Goal: Task Accomplishment & Management: Manage account settings

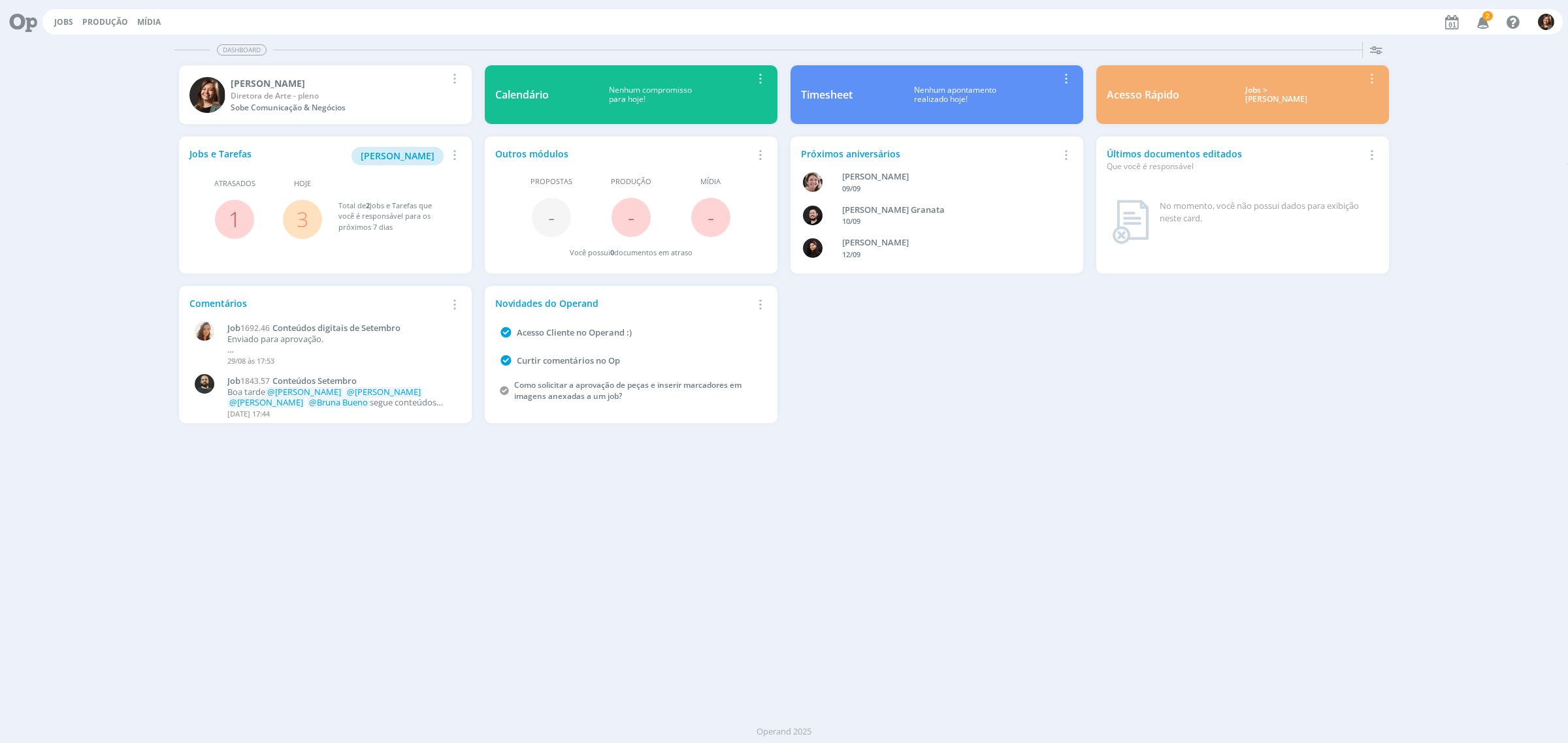
click at [1301, 97] on div "Jobs > [PERSON_NAME]" at bounding box center [1275, 94] width 174 height 19
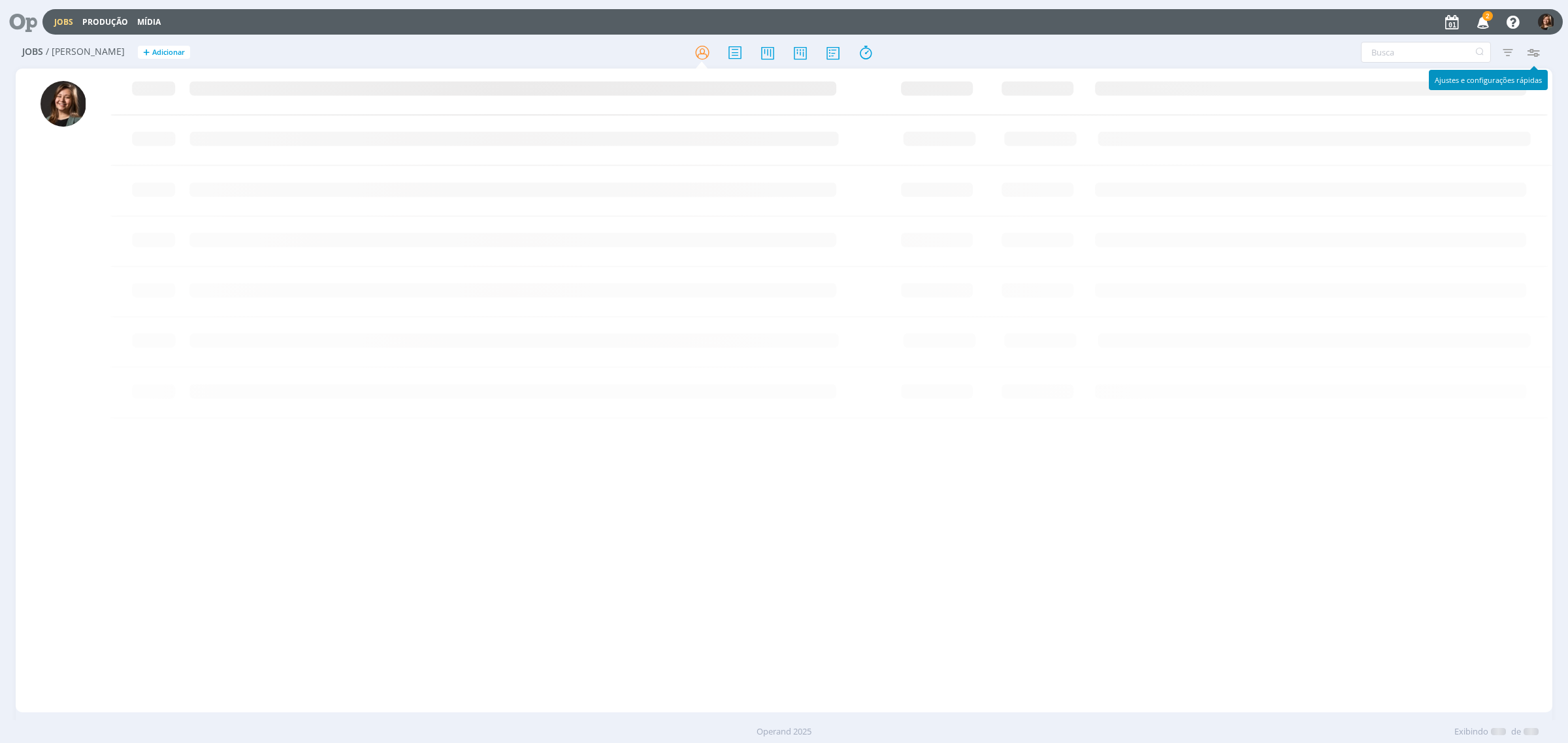
click at [1478, 16] on icon "button" at bounding box center [1483, 21] width 23 height 22
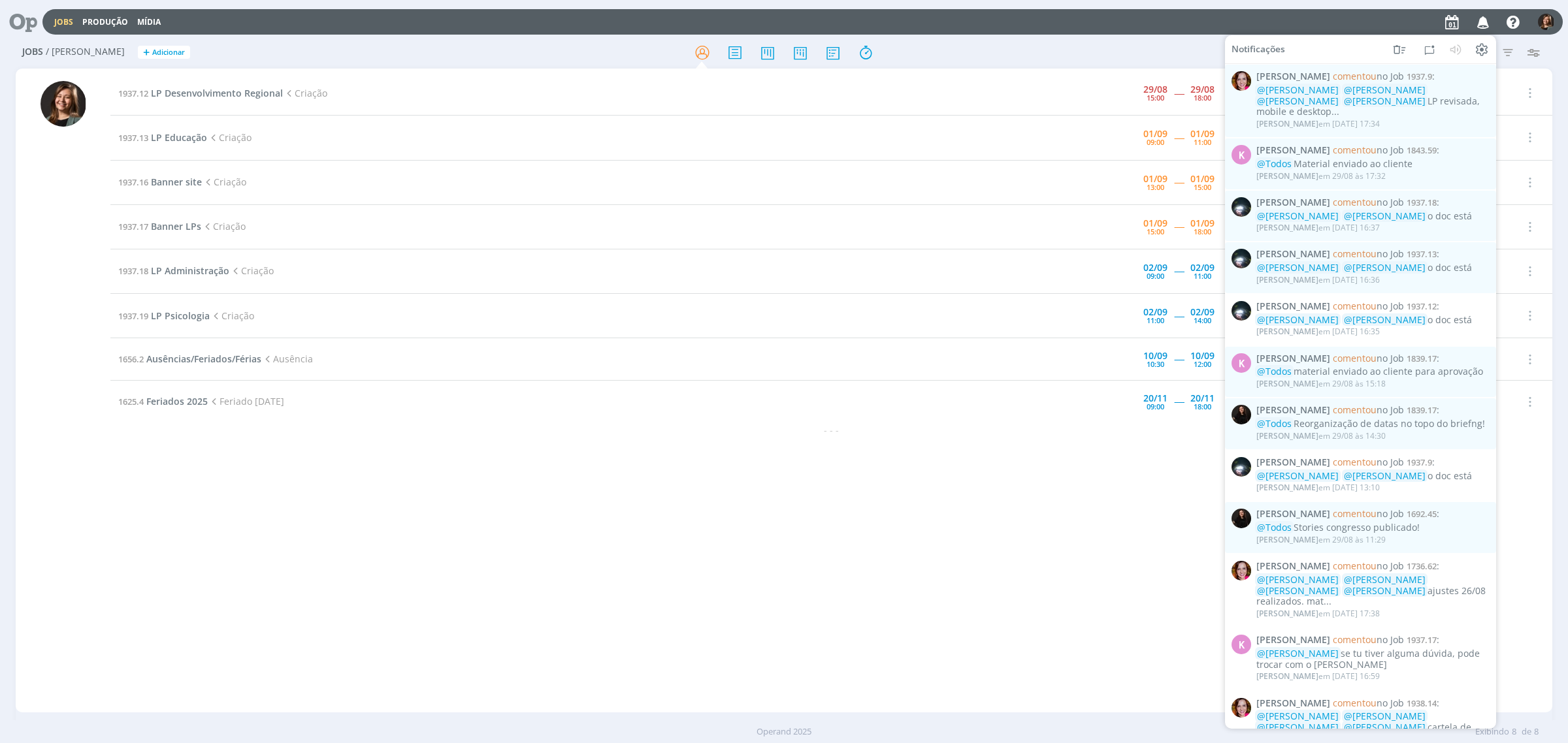
click at [1484, 16] on icon "button" at bounding box center [1483, 21] width 23 height 22
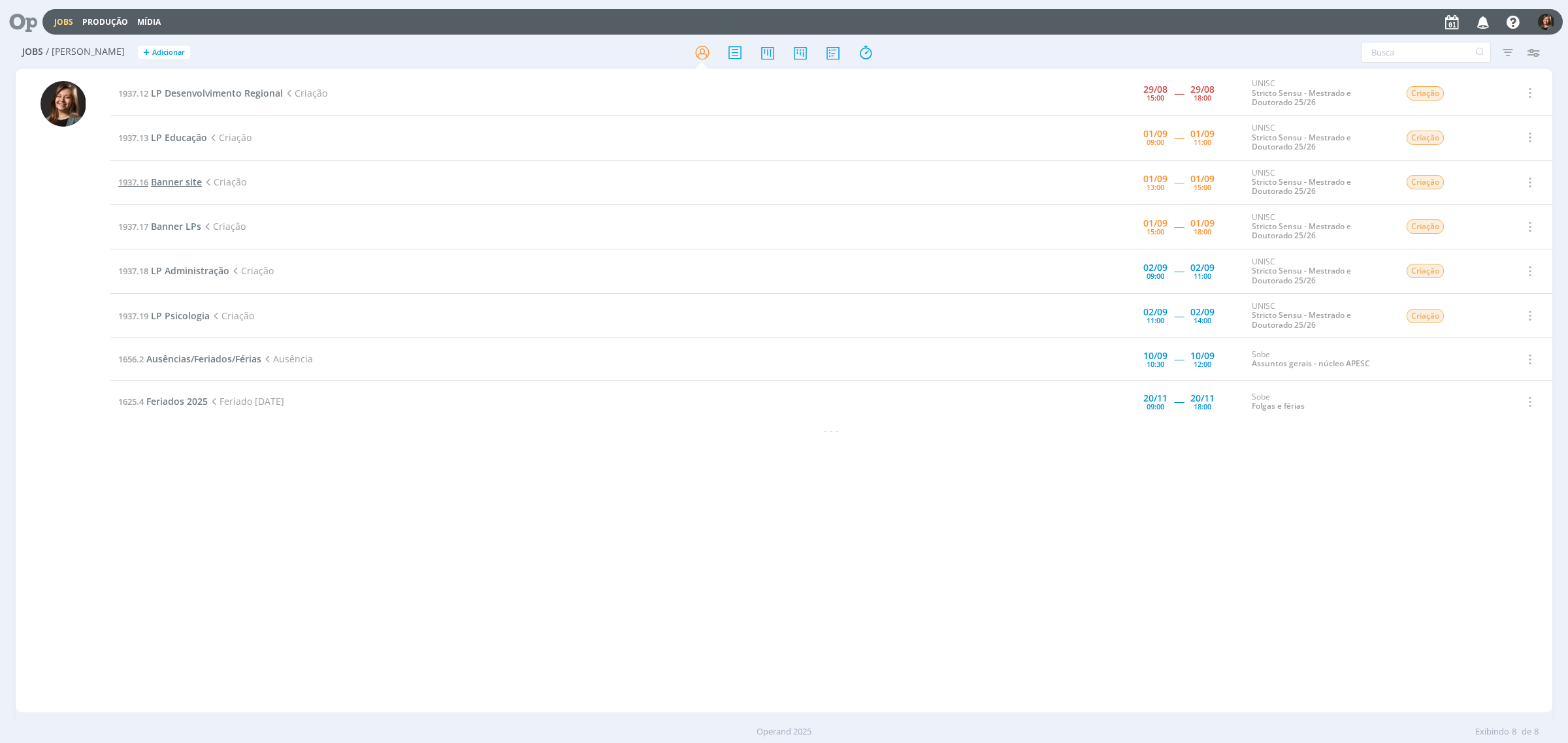
click at [183, 181] on span "Banner site" at bounding box center [176, 182] width 51 height 12
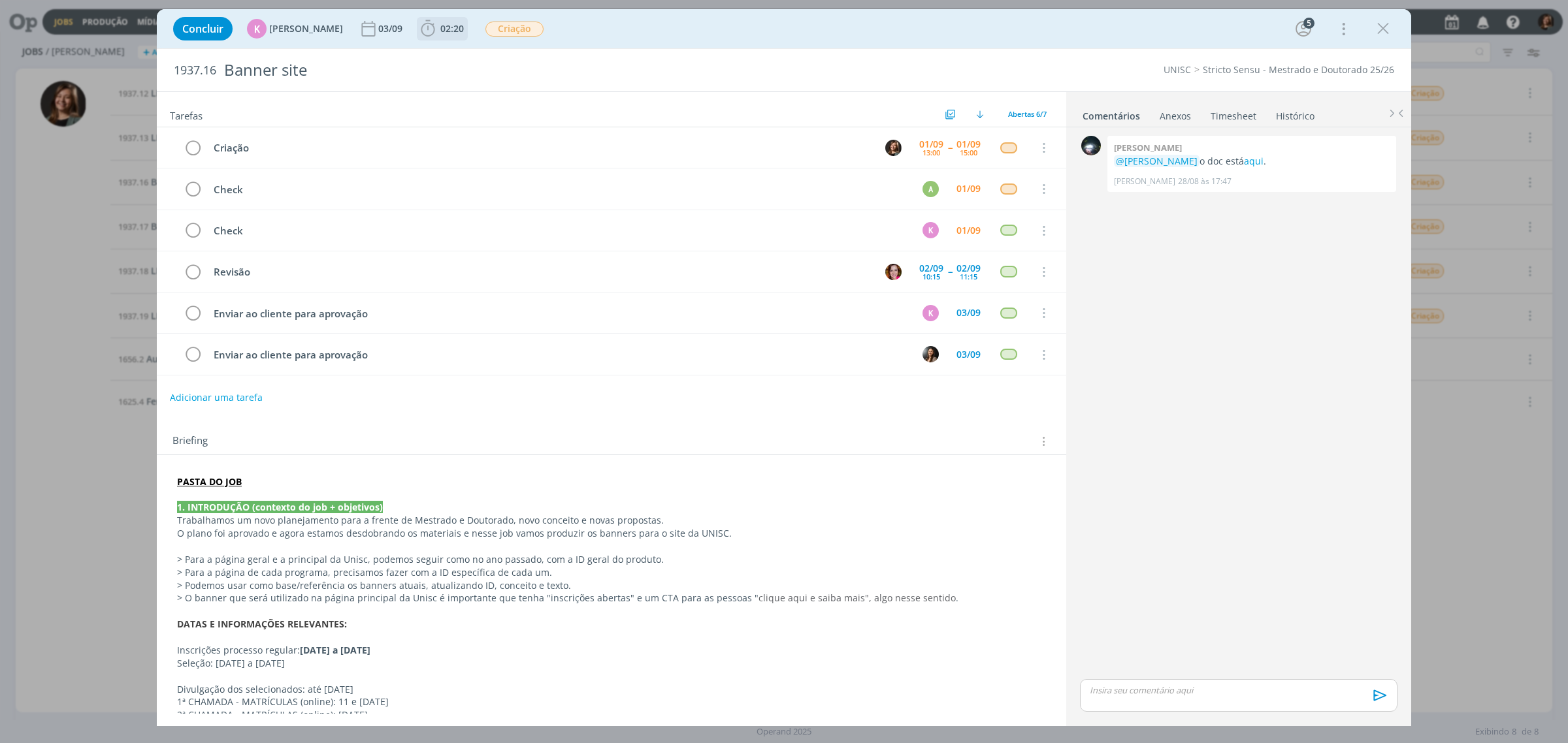
click at [430, 36] on span "02:20" at bounding box center [442, 29] width 48 height 20
click at [458, 59] on span "Iniciar" at bounding box center [471, 58] width 28 height 9
click at [1388, 36] on icon "dialog" at bounding box center [1383, 29] width 20 height 20
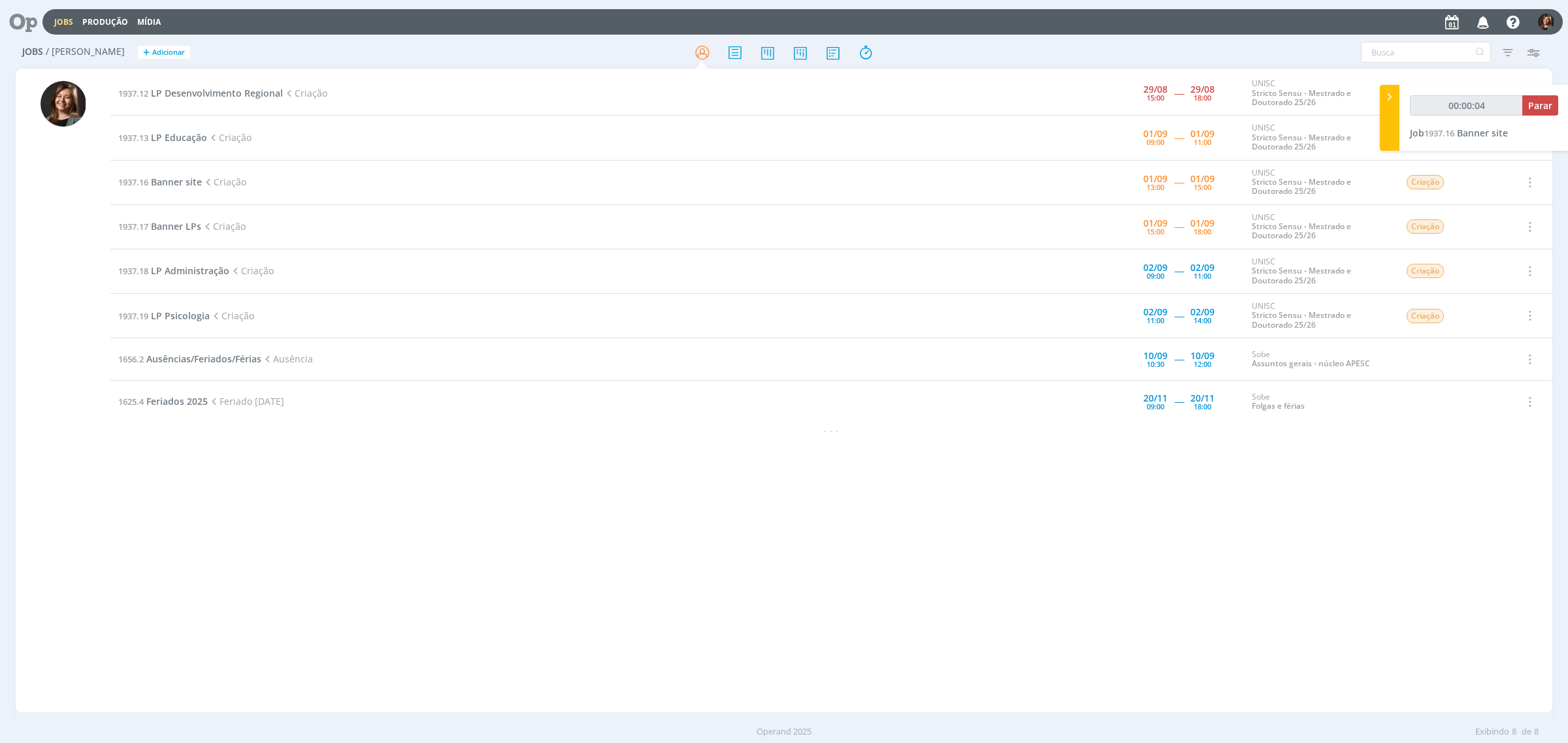
click at [221, 99] on td "1937.12 LP Desenvolvimento Regional Criação" at bounding box center [573, 94] width 925 height 45
click at [233, 89] on span "LP Desenvolvimento Regional" at bounding box center [217, 93] width 132 height 12
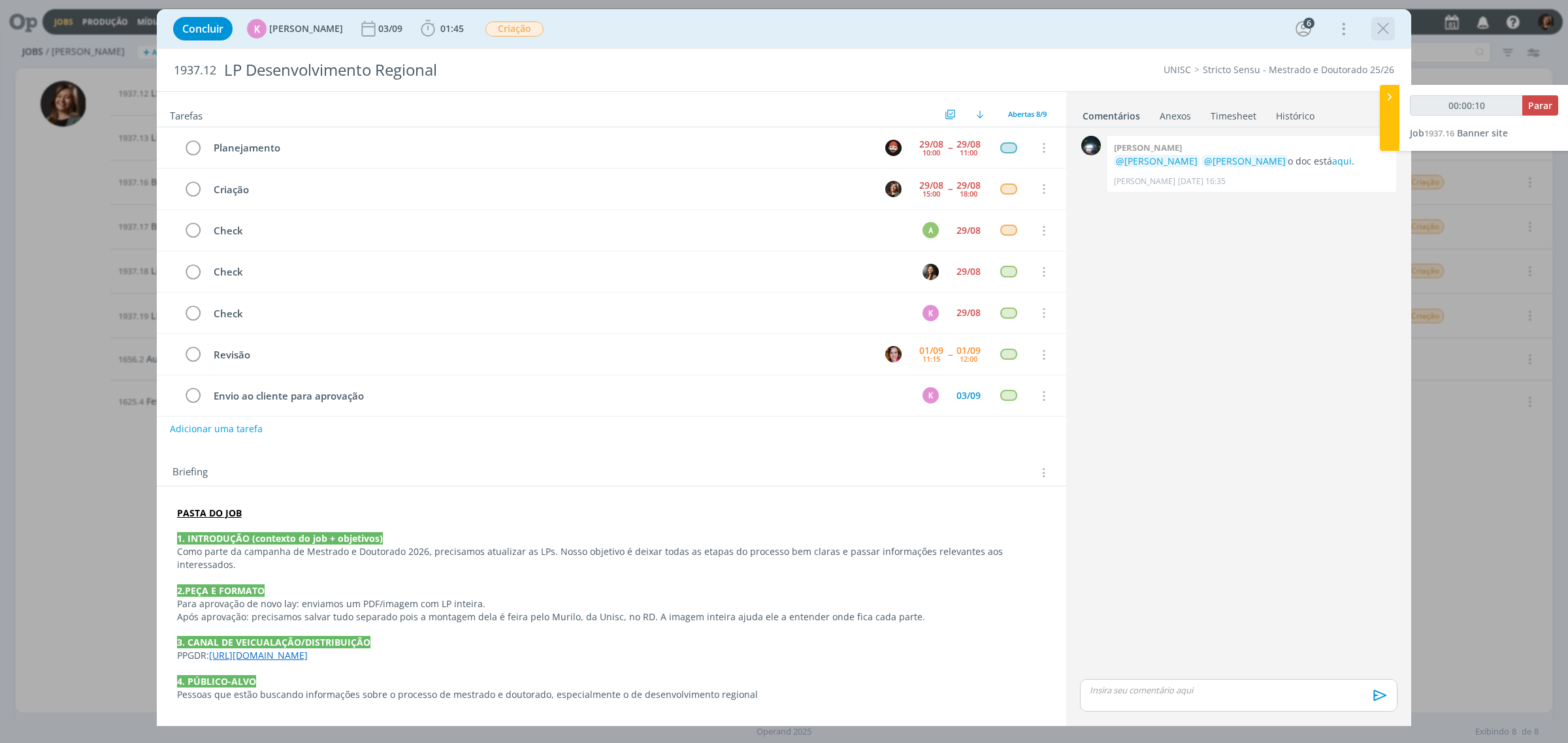
click at [1375, 31] on icon "dialog" at bounding box center [1383, 29] width 20 height 20
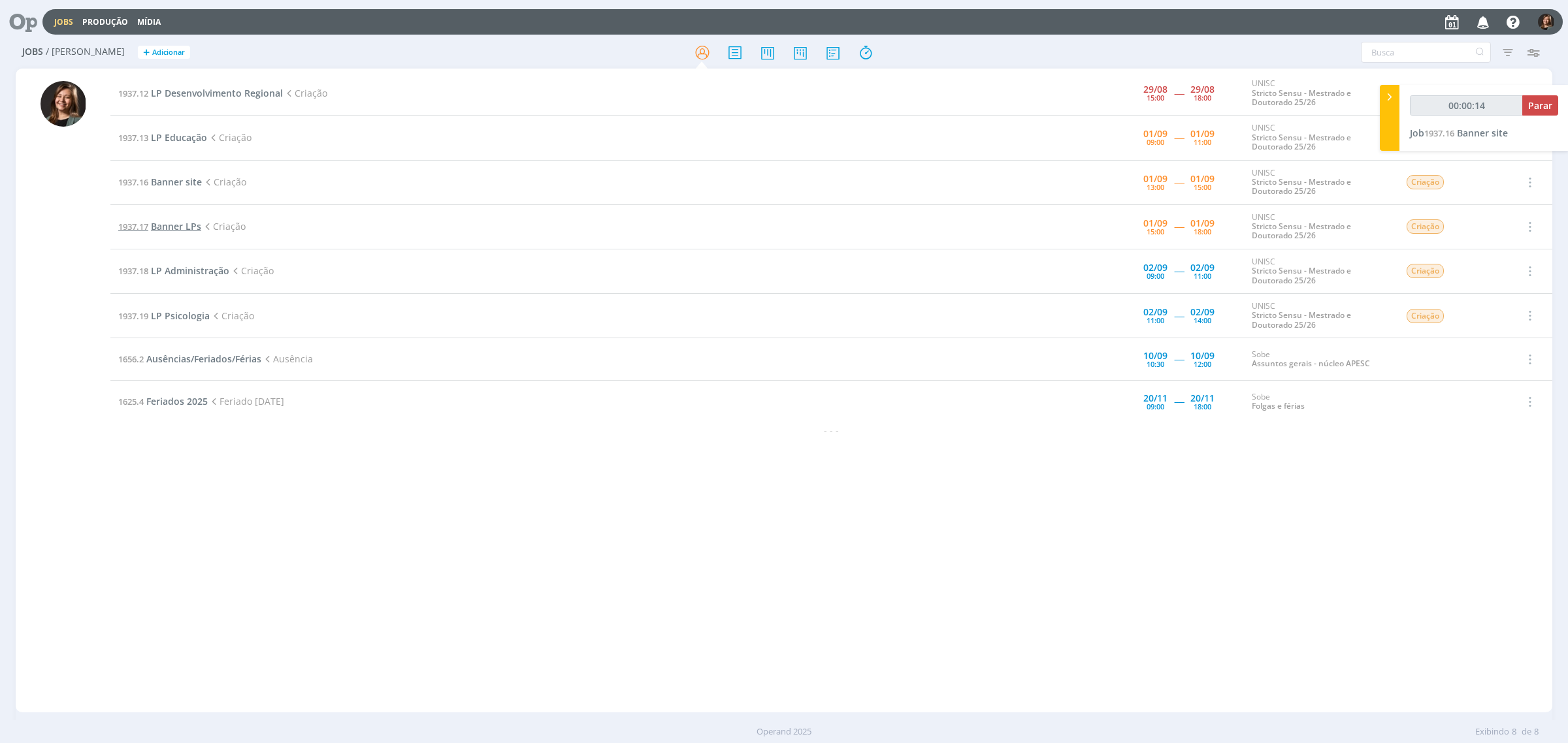
click at [187, 223] on span "Banner LPs" at bounding box center [175, 226] width 50 height 12
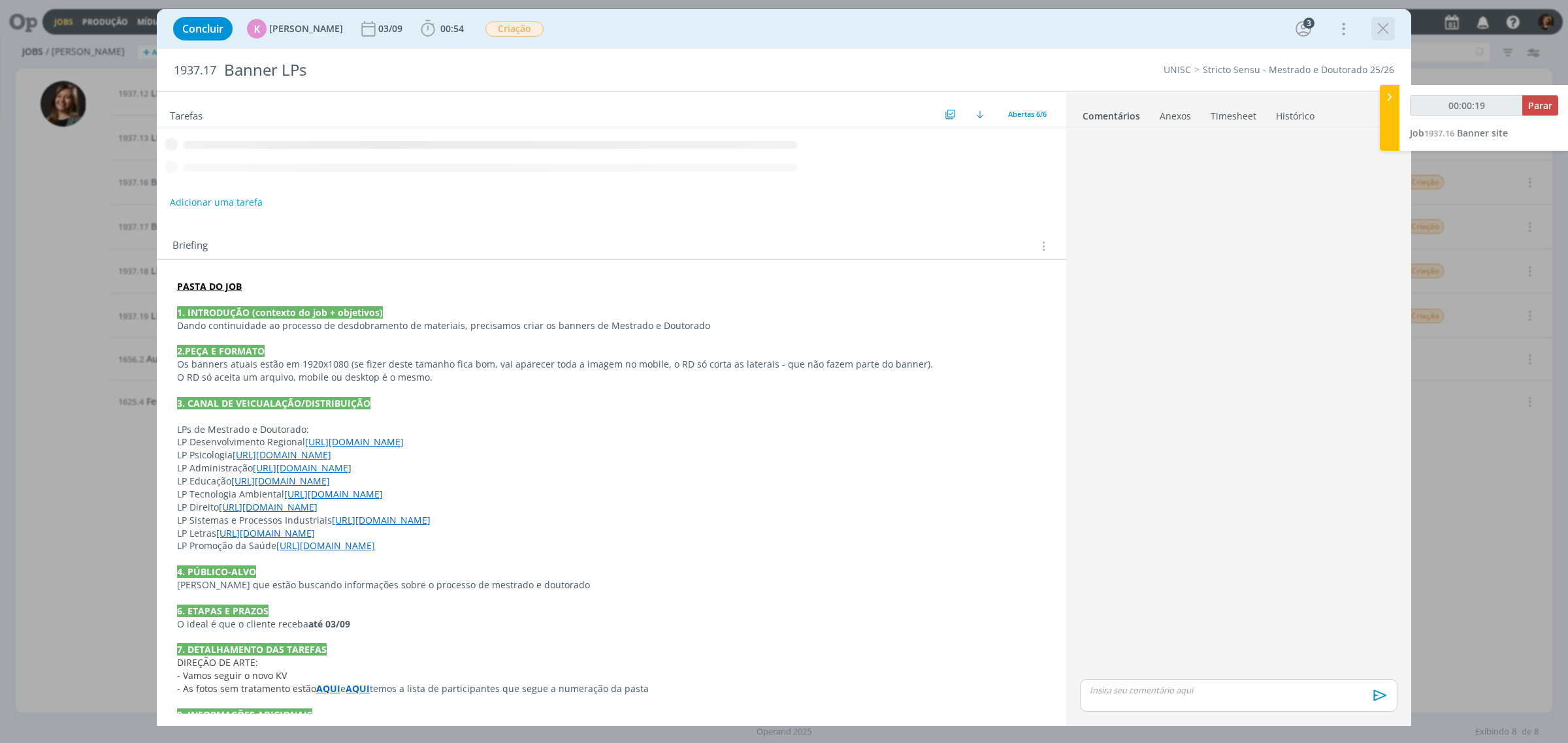
click at [1388, 30] on icon "dialog" at bounding box center [1383, 29] width 20 height 20
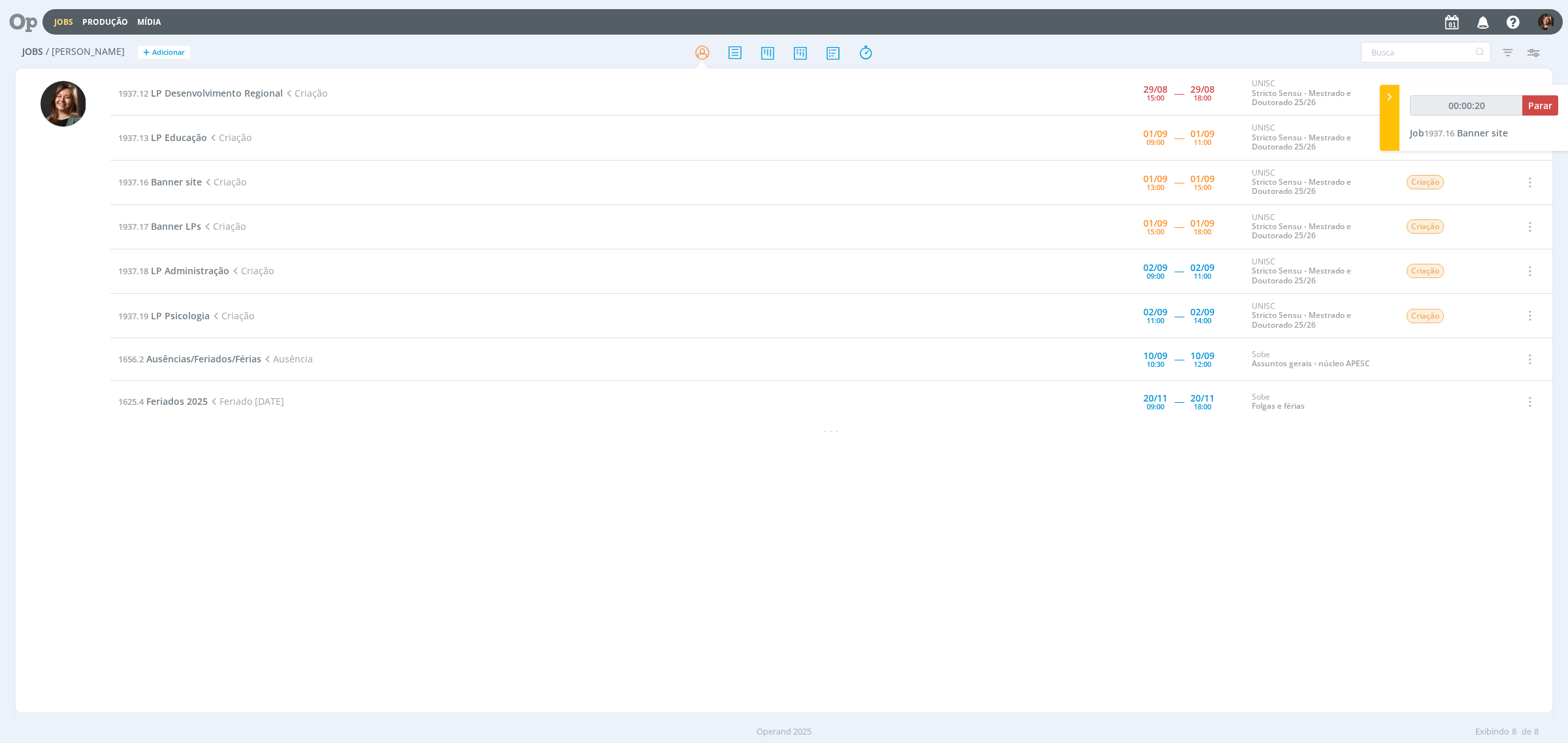
click at [1391, 87] on div "Jobs Produção Mídia Notificações [PERSON_NAME] comentou no Job 1937.9 : @[PERSO…" at bounding box center [784, 372] width 1568 height 743
type input "00:00:21"
click at [1393, 95] on icon at bounding box center [1389, 97] width 13 height 14
click at [1565, 98] on icon at bounding box center [1556, 97] width 24 height 25
type input "00:28:19"
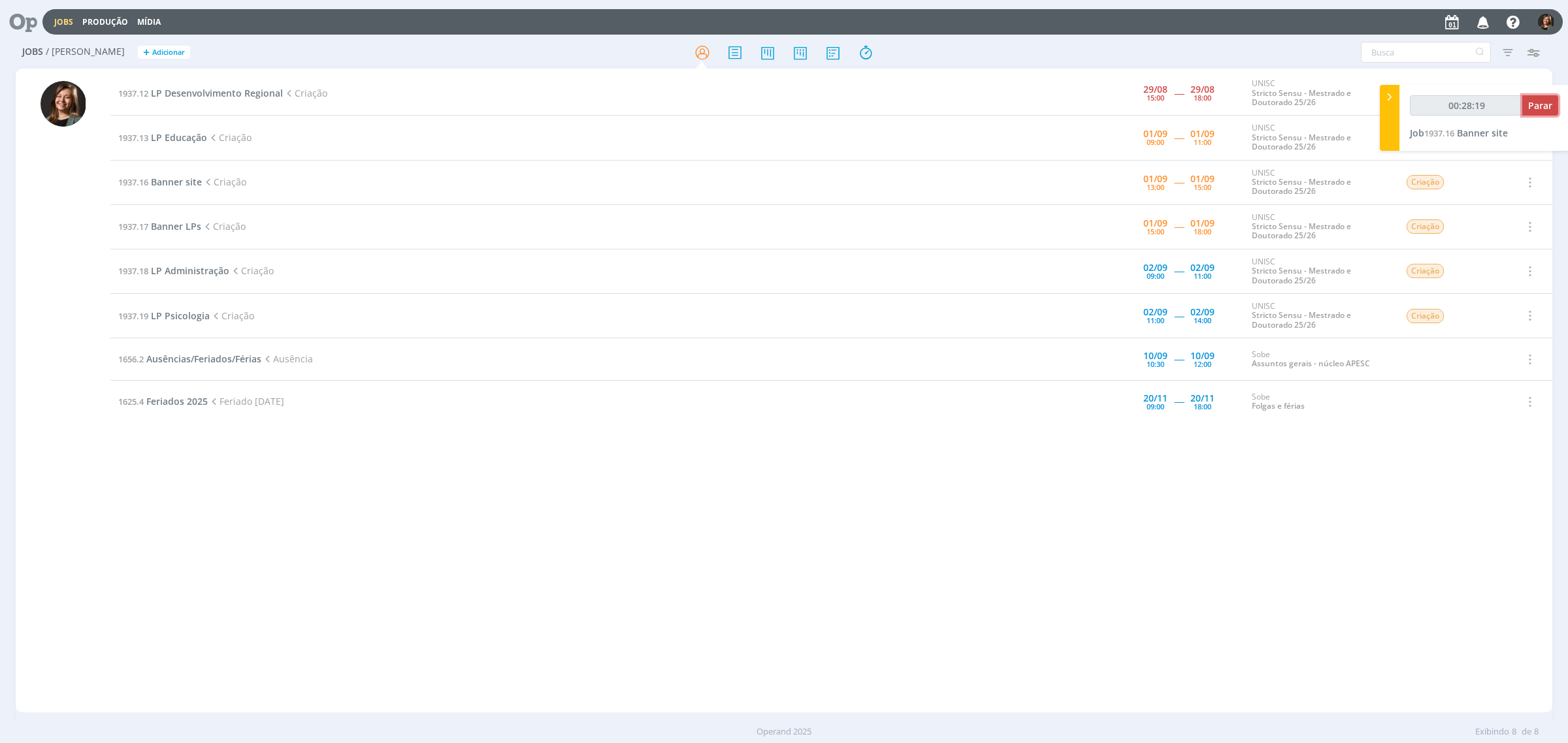
click at [1553, 98] on button "Parar" at bounding box center [1540, 105] width 36 height 20
click at [190, 226] on span "Banner LPs" at bounding box center [175, 226] width 50 height 12
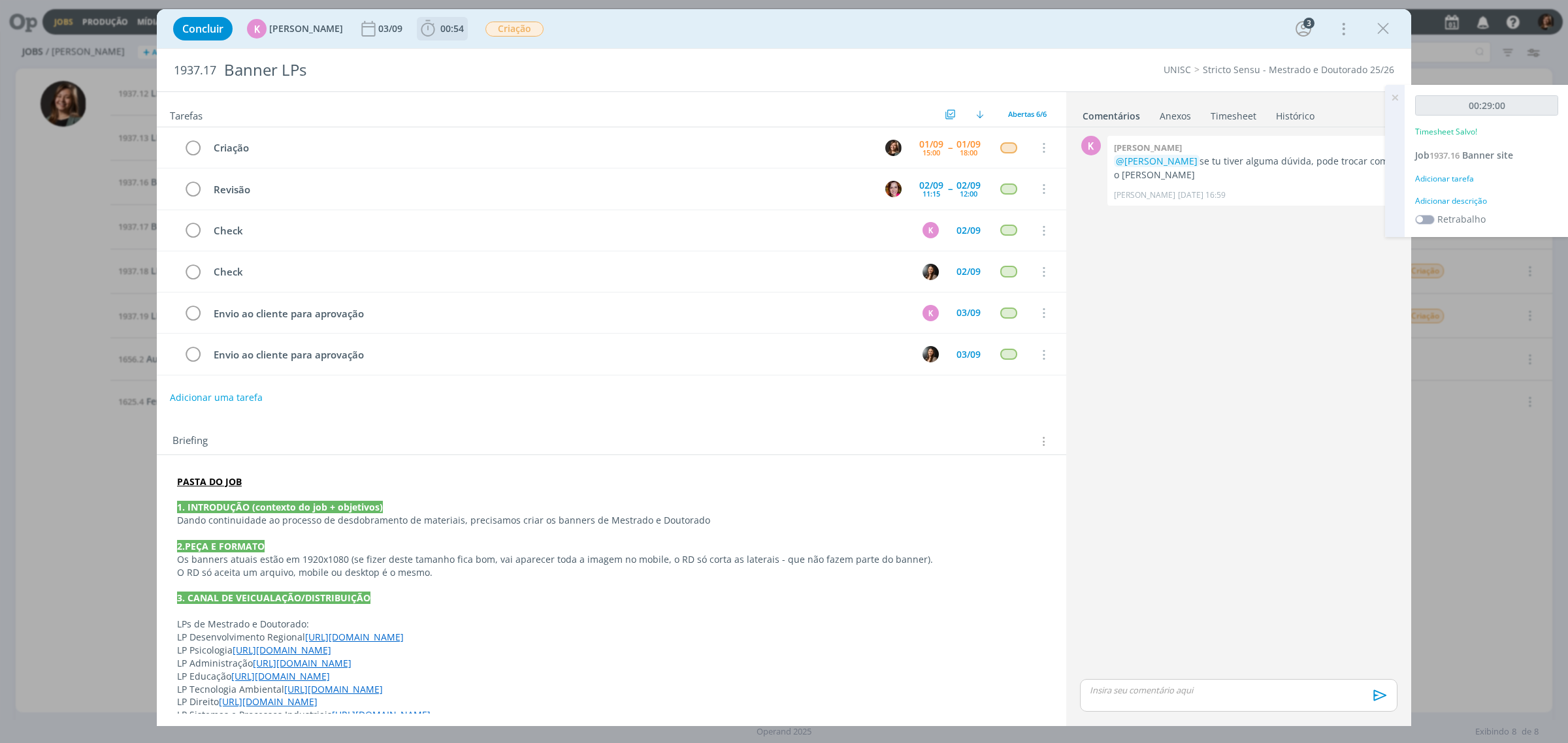
click at [441, 33] on span "00:54" at bounding box center [452, 28] width 24 height 12
click at [458, 59] on span "Iniciar" at bounding box center [471, 58] width 28 height 9
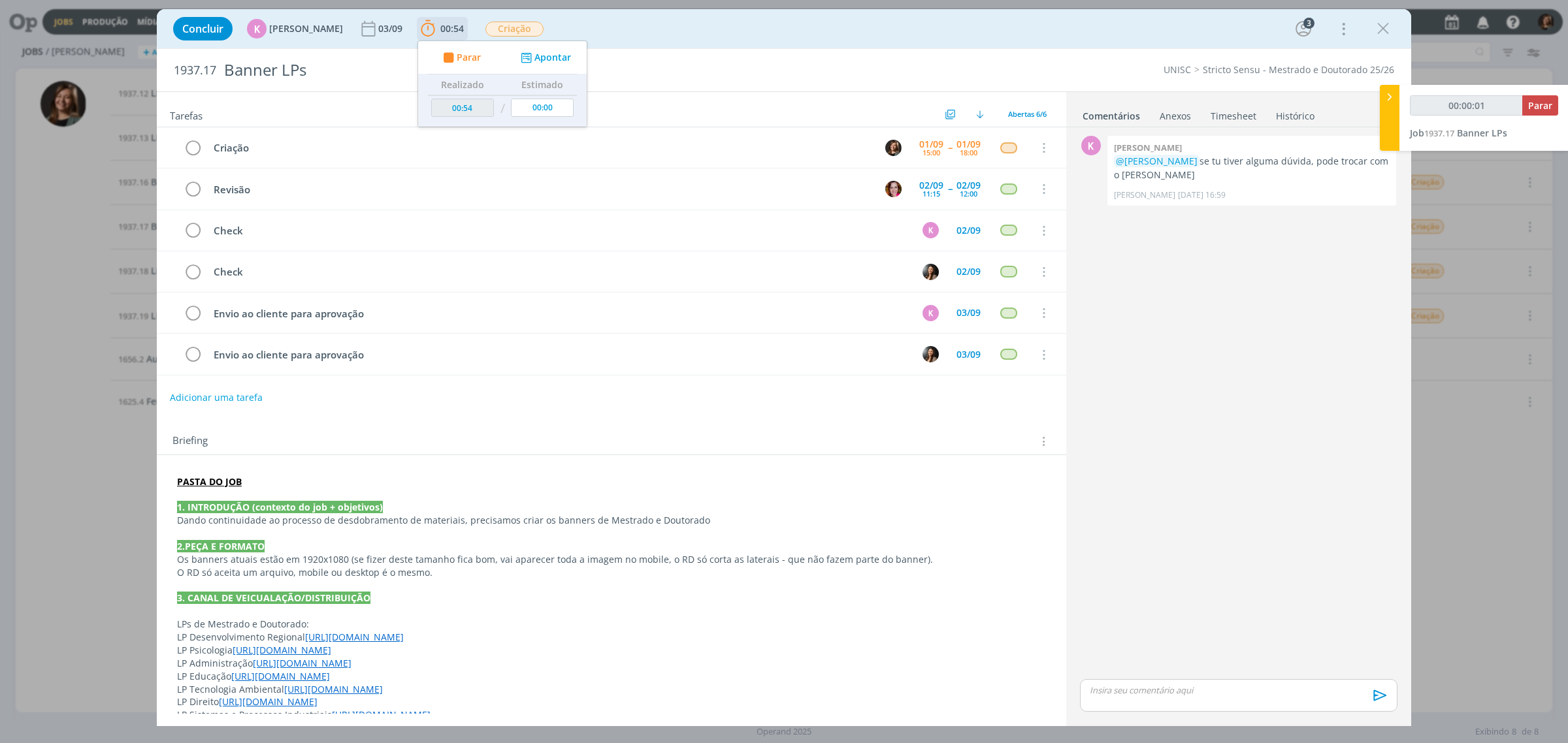
click at [536, 58] on button "Apontar" at bounding box center [544, 58] width 55 height 14
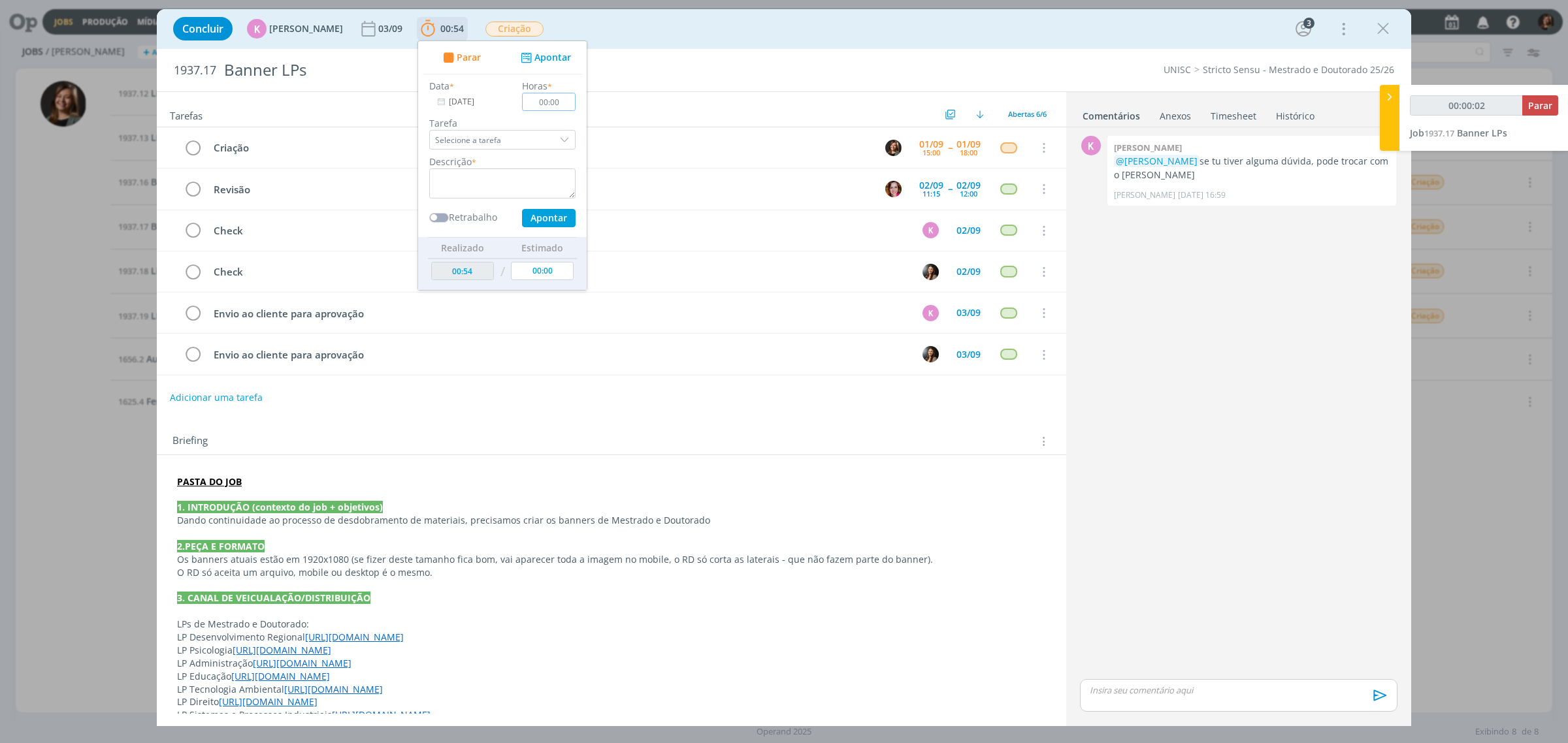
type input "00:00:03"
type input "00:29"
type input "00:00:05"
type input "00:29"
click at [531, 149] on input "Selecione a tarefa" at bounding box center [502, 140] width 147 height 20
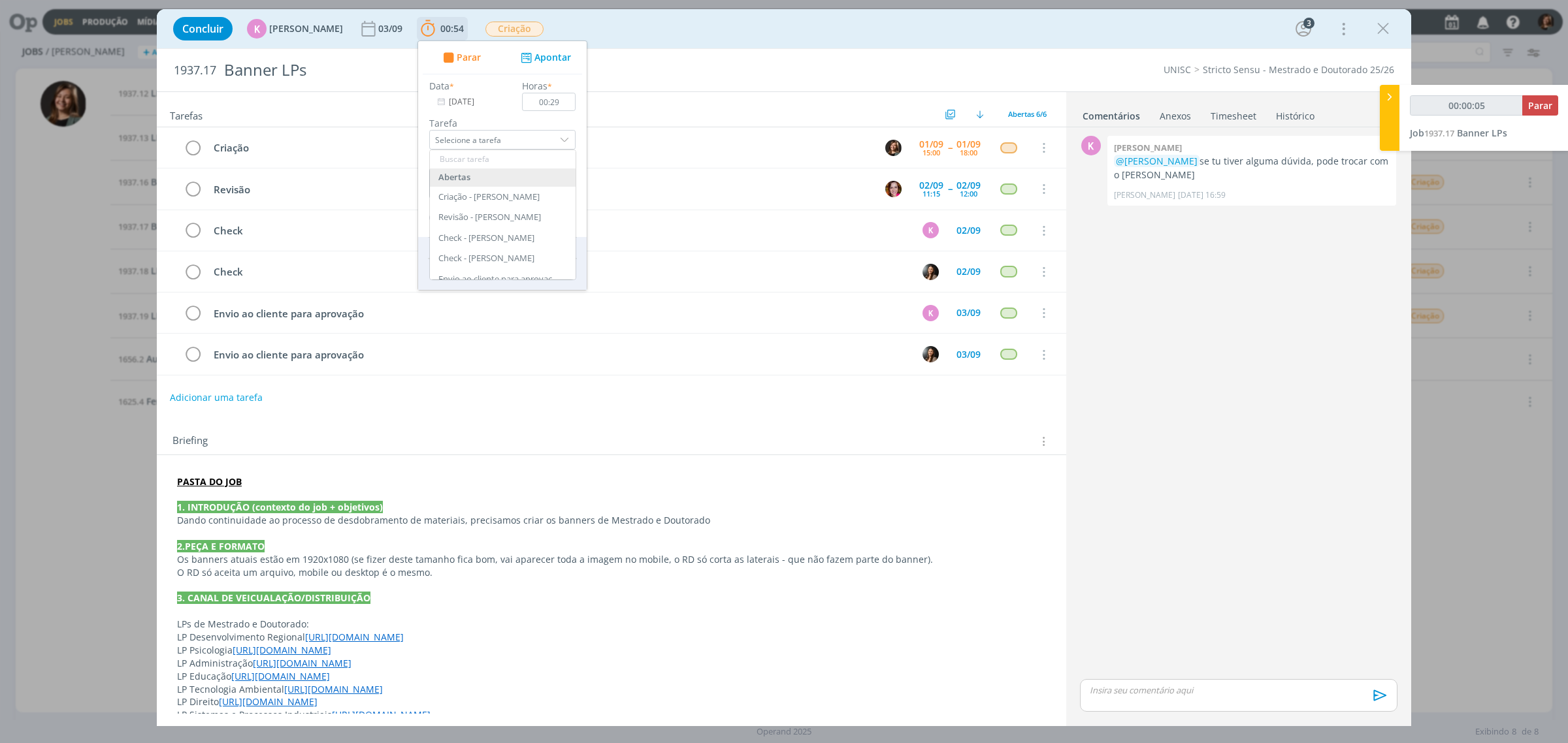
click at [521, 137] on input "Selecione a tarefa" at bounding box center [502, 140] width 147 height 20
click at [510, 191] on div "Revisão - [PERSON_NAME]" at bounding box center [482, 194] width 101 height 20
click at [461, 197] on div "Revisão - [PERSON_NAME]" at bounding box center [482, 194] width 101 height 20
type input "00:00:07"
click at [430, 193] on div "Criação - [PERSON_NAME]" at bounding box center [503, 196] width 146 height 21
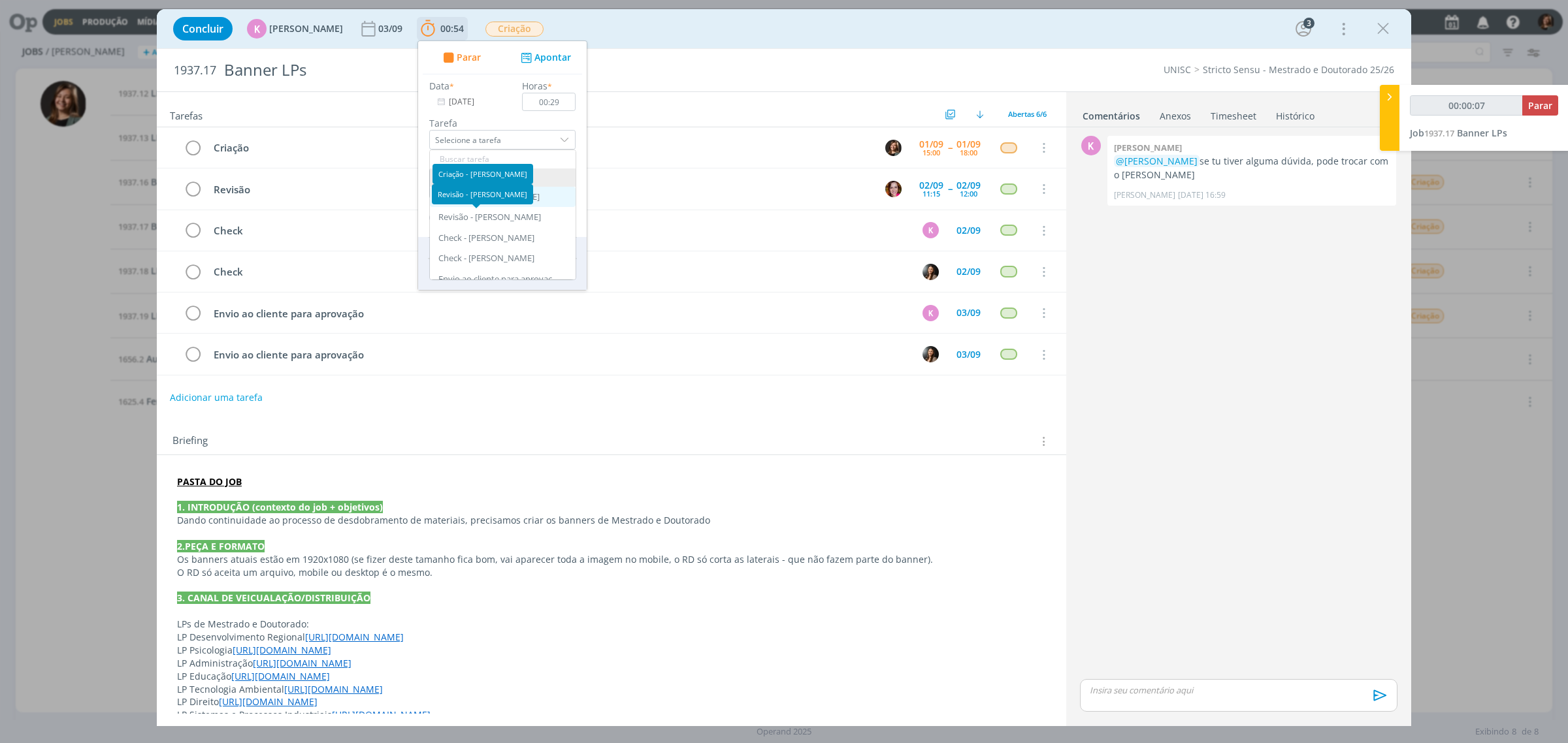
type input "Criação"
click at [504, 177] on textarea "dialog" at bounding box center [502, 183] width 147 height 30
type input "00:00:09"
type textarea "Criaç"
type input "00:00:10"
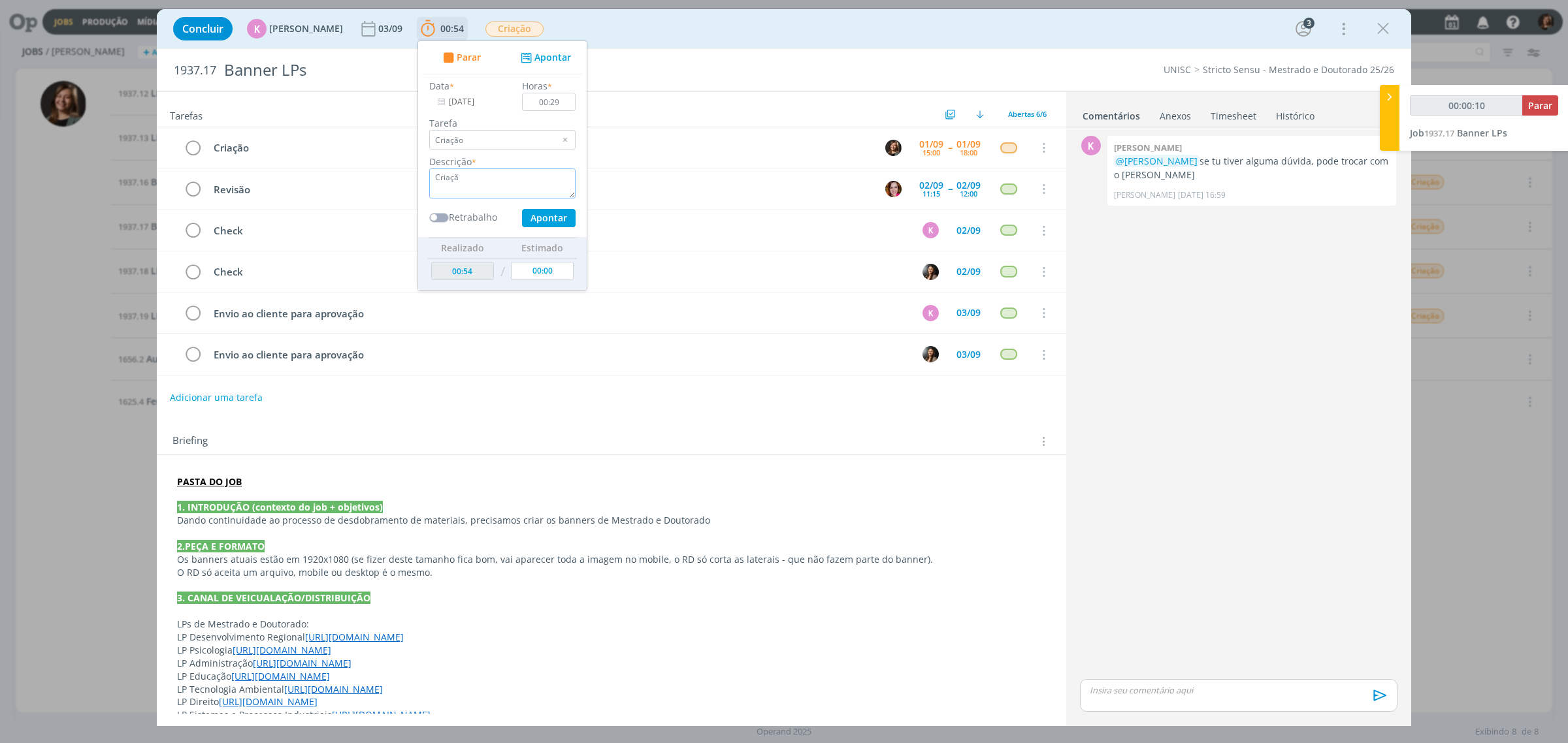
type textarea "Criação"
type input "00:00:11"
type textarea "Criação"
click at [544, 208] on div "Data * [DATE] Horas * 00:29 [PERSON_NAME] Abertas Revisão - [PERSON_NAME] Check…" at bounding box center [502, 153] width 160 height 148
click at [544, 210] on button "Apontar" at bounding box center [549, 218] width 54 height 18
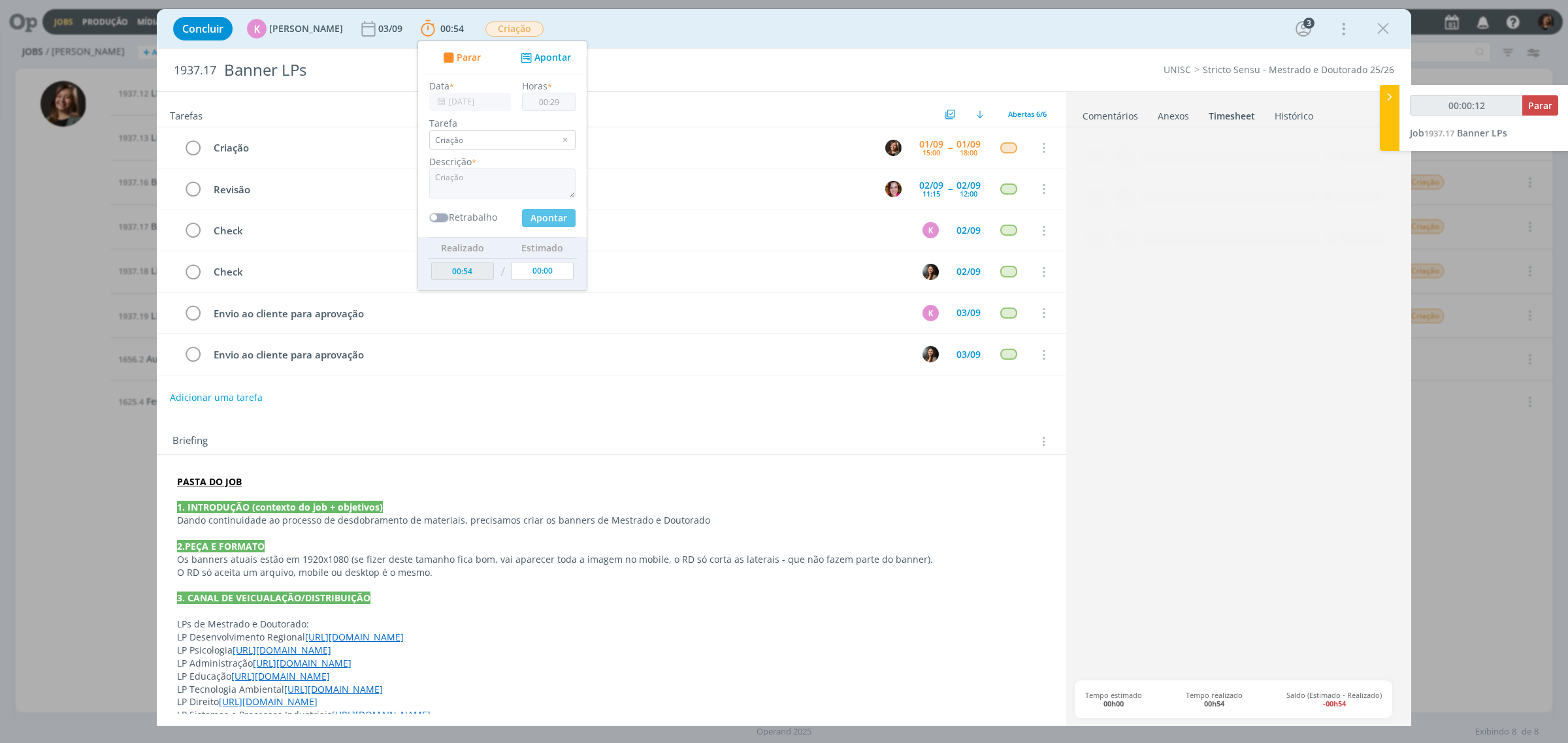
type input "00:00:13"
type input "01:23"
type input "00:00:14"
type input "00:00"
click at [1370, 35] on div "Concluir K [PERSON_NAME] [DATE] 01:23 Parar Apontar Data * [DATE] Horas * 00:00…" at bounding box center [784, 28] width 1235 height 31
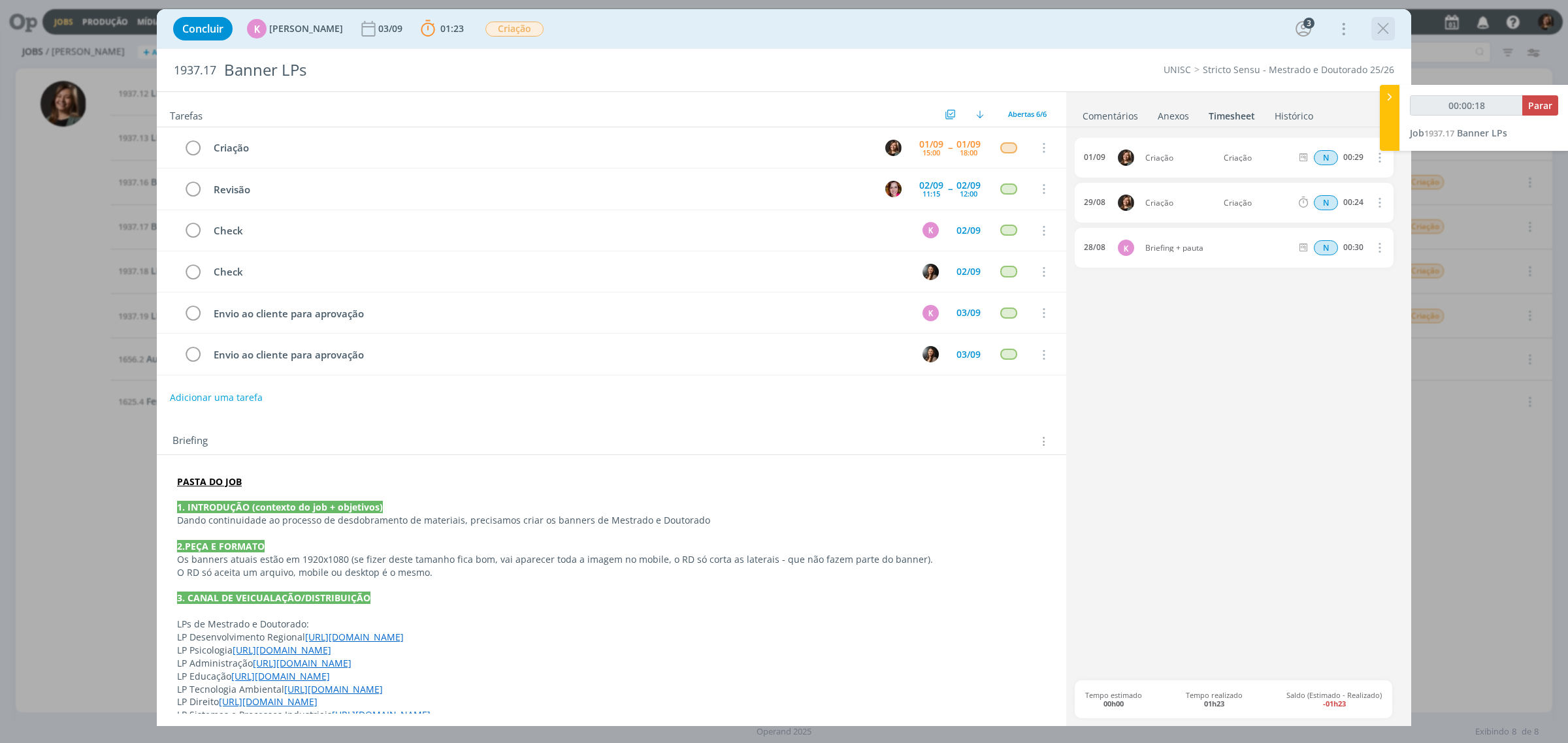
click at [1384, 21] on icon "dialog" at bounding box center [1383, 29] width 20 height 20
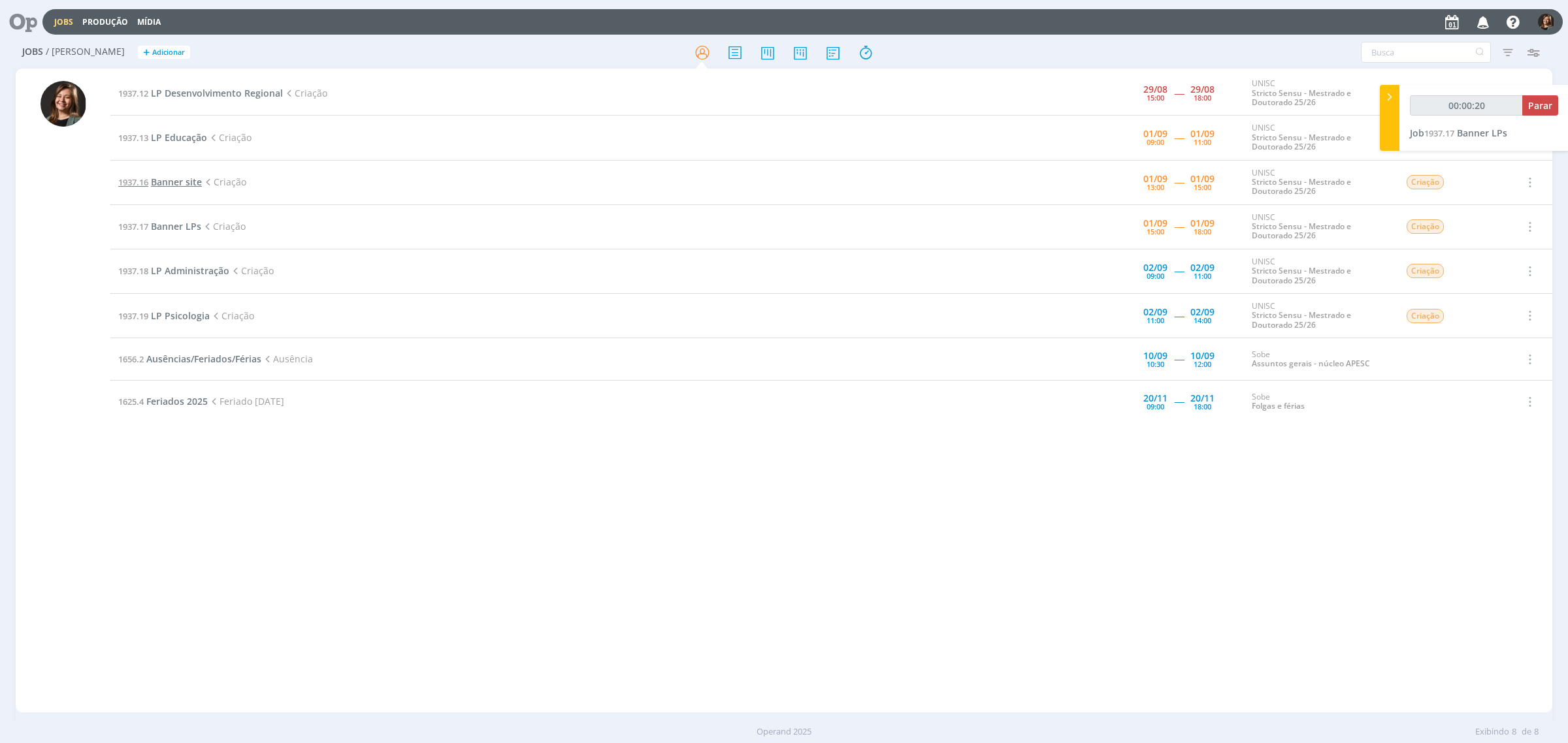
click at [173, 181] on span "Banner site" at bounding box center [176, 182] width 51 height 12
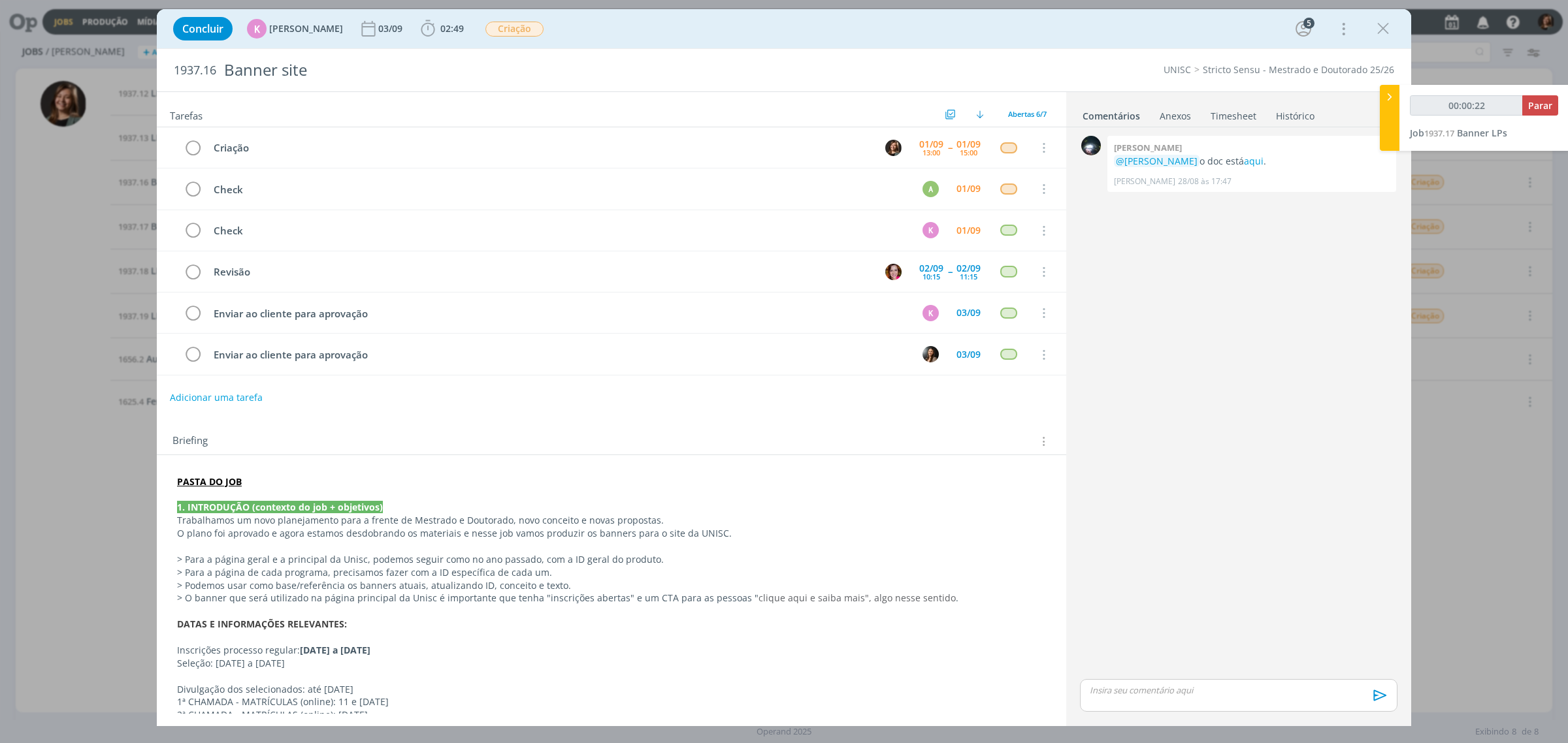
click at [1308, 98] on ul "Comentários Anexos 0 Timesheet Histórico" at bounding box center [1238, 110] width 345 height 35
click at [1294, 116] on link "Histórico" at bounding box center [1295, 113] width 40 height 19
type input "00:00:23"
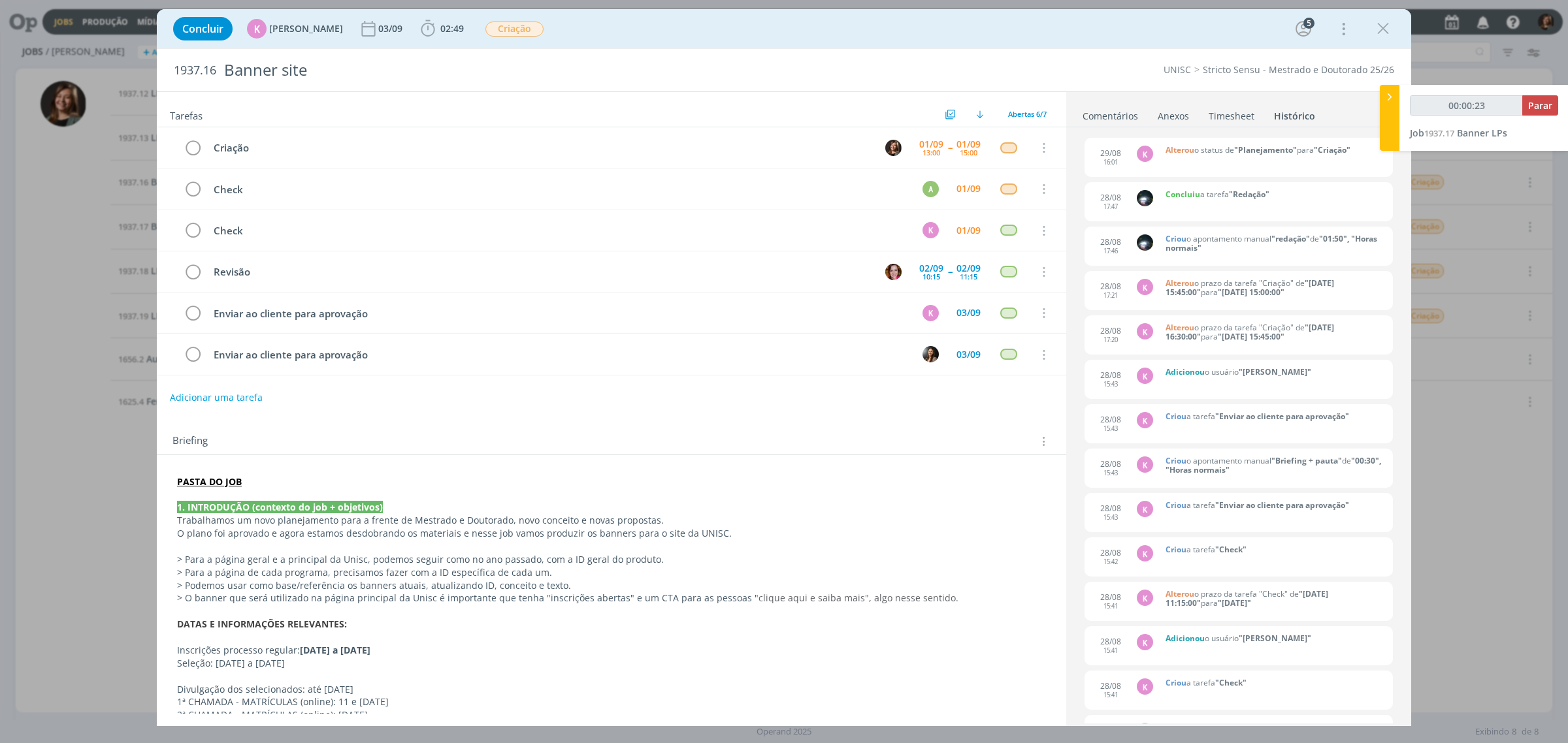
click at [1392, 94] on icon at bounding box center [1389, 97] width 13 height 14
click at [1241, 122] on link "Timesheet" at bounding box center [1231, 113] width 47 height 19
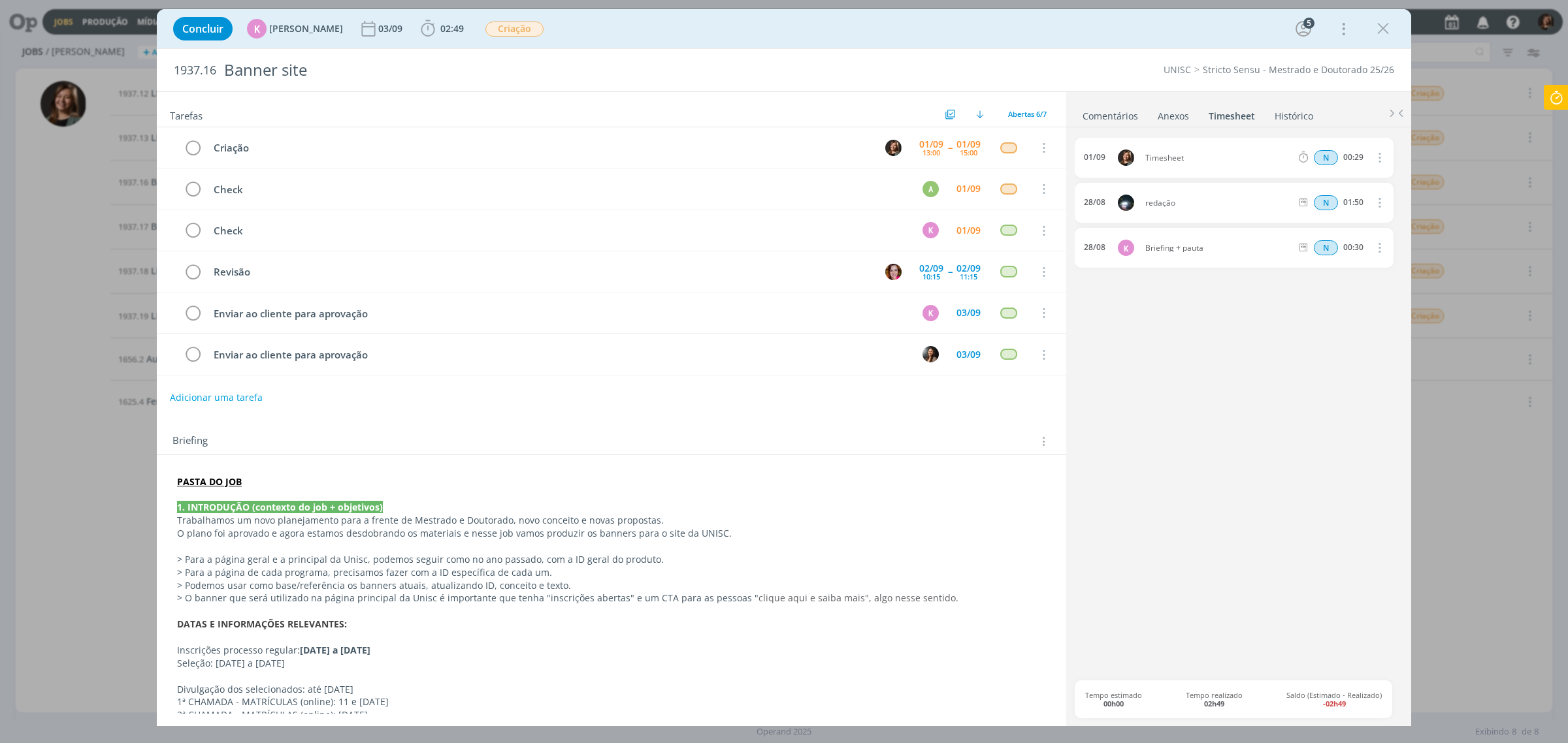
click at [1384, 159] on icon "dialog" at bounding box center [1378, 157] width 15 height 15
click at [1362, 177] on link "Excluir" at bounding box center [1342, 180] width 103 height 21
click at [1360, 155] on button "Sim" at bounding box center [1366, 157] width 25 height 15
click at [1374, 27] on icon "dialog" at bounding box center [1383, 29] width 20 height 20
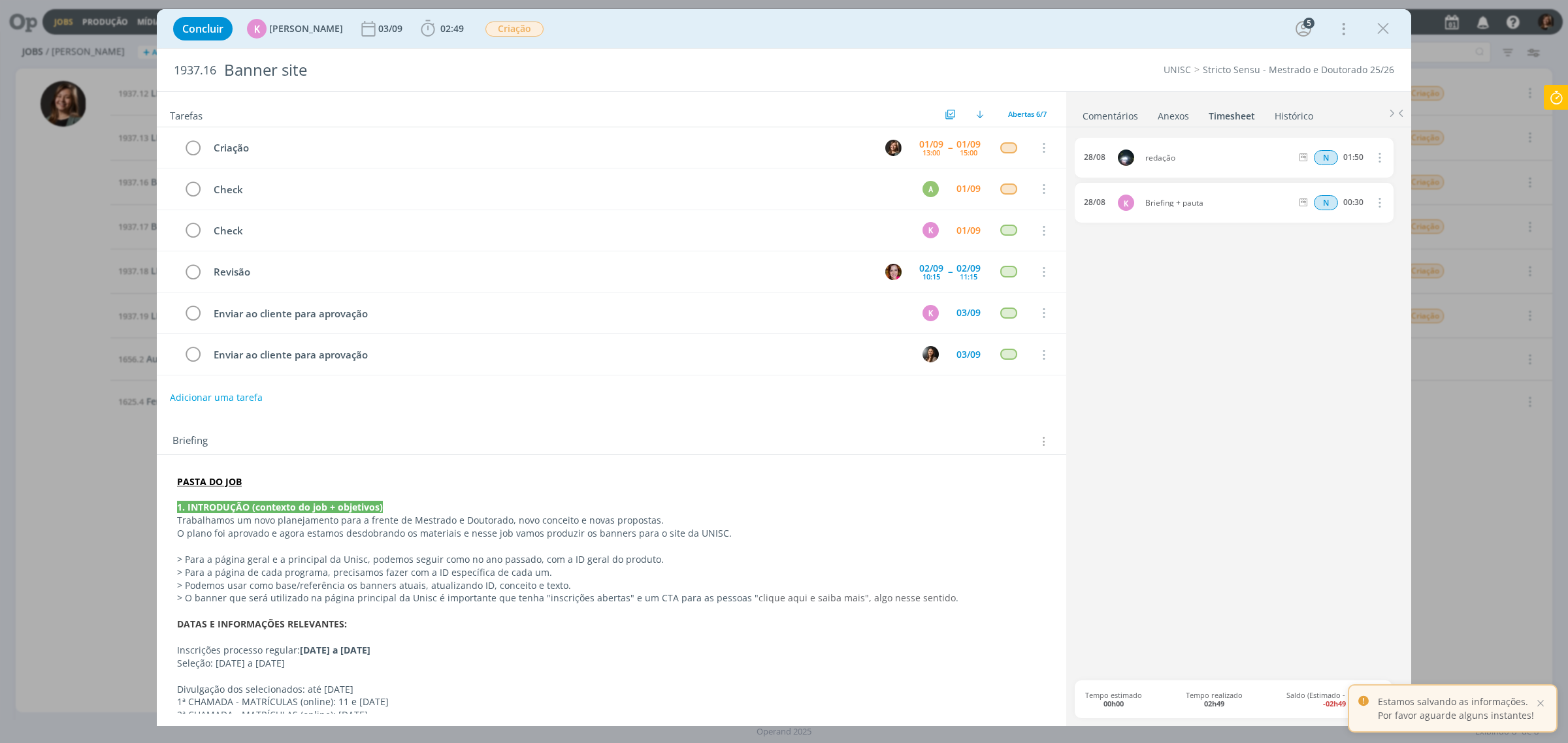
click at [1548, 88] on div "Jobs Produção Mídia Notificações [PERSON_NAME] comentou no Job 1937.9 : @[PERSO…" at bounding box center [784, 372] width 1568 height 743
click at [1566, 100] on div at bounding box center [784, 372] width 1568 height 743
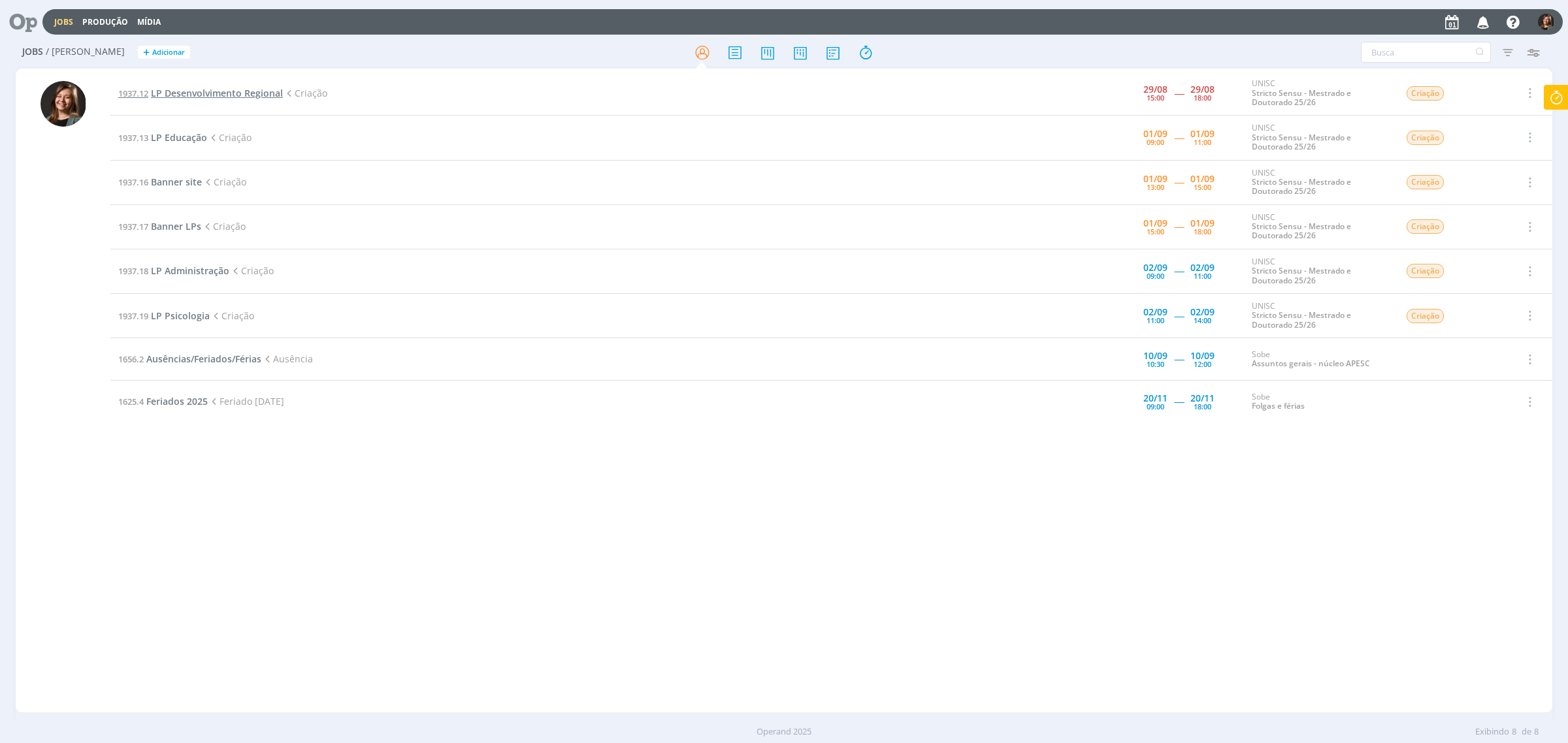
click at [187, 94] on span "LP Desenvolvimento Regional" at bounding box center [217, 93] width 132 height 12
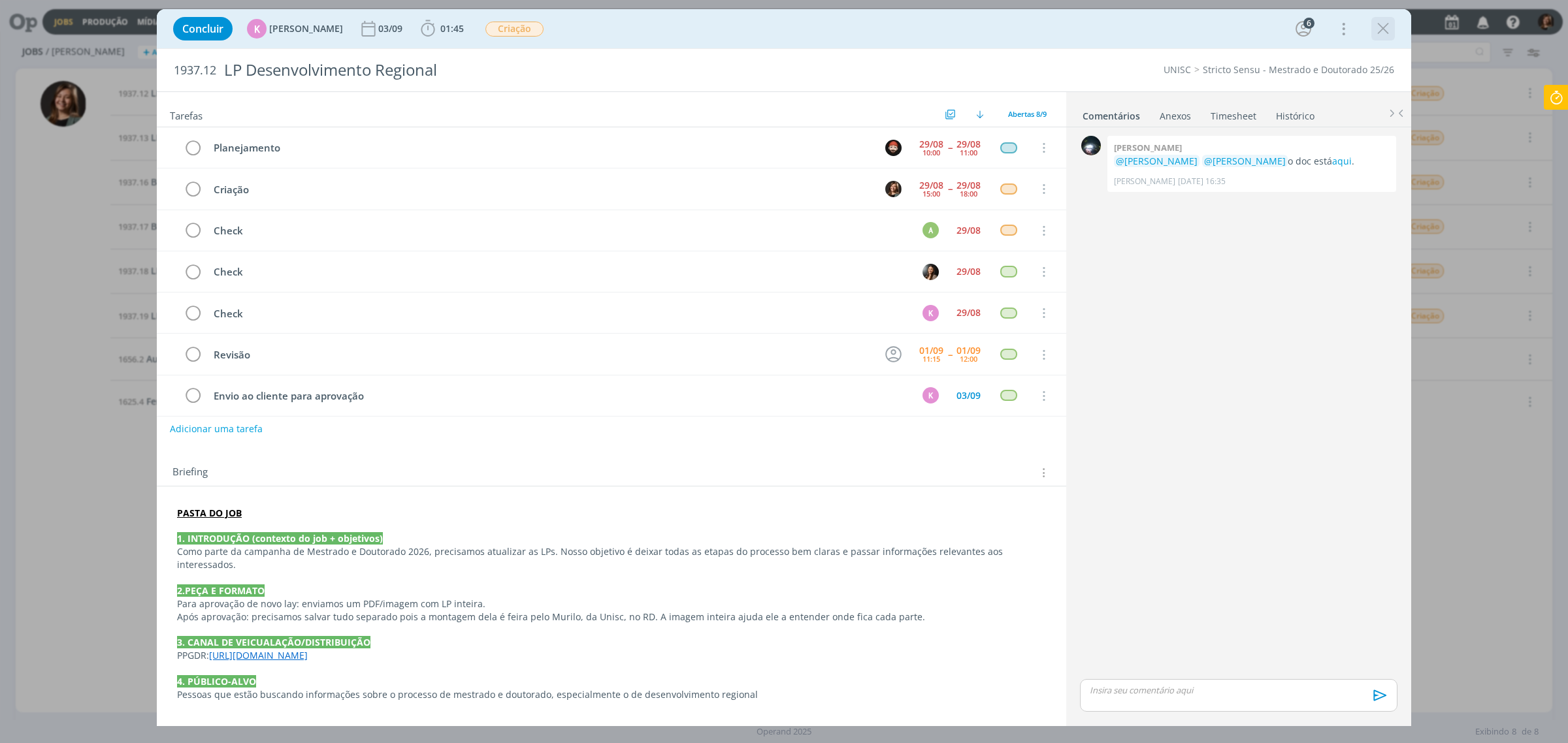
click at [1380, 27] on icon "dialog" at bounding box center [1383, 29] width 20 height 20
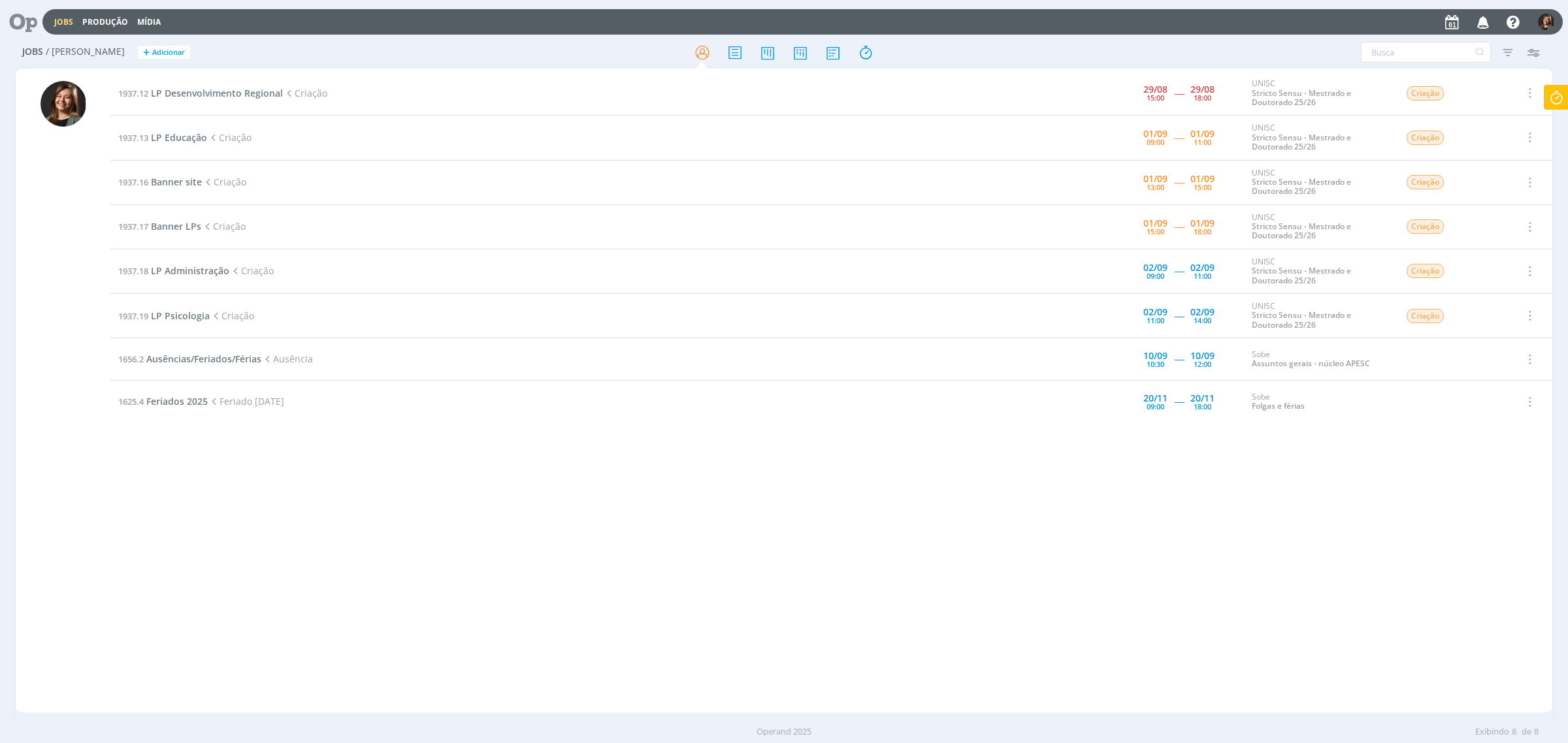
click at [203, 224] on icon at bounding box center [207, 226] width 12 height 12
click at [190, 224] on span "Banner LPs" at bounding box center [175, 226] width 50 height 12
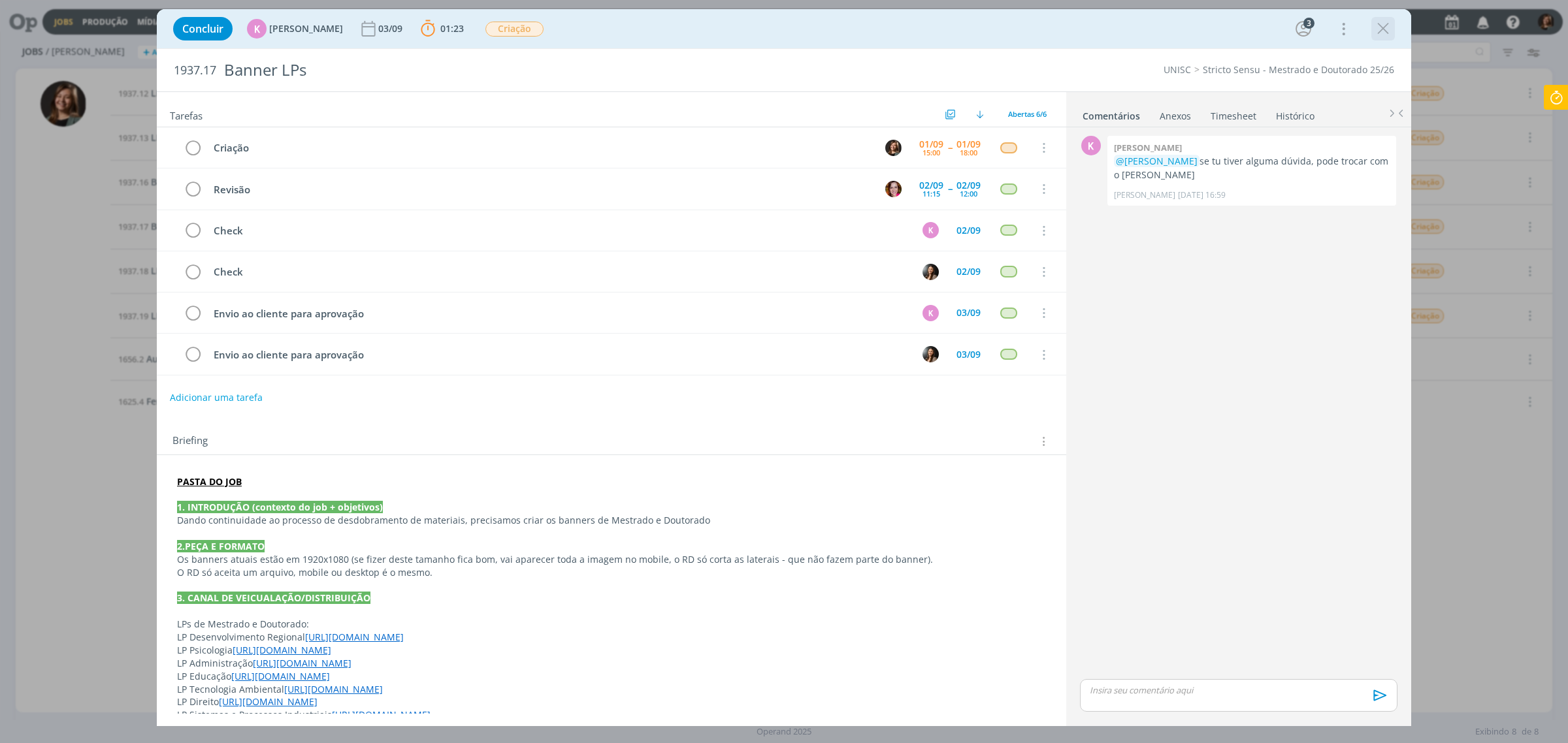
drag, startPoint x: 1384, startPoint y: 46, endPoint x: 1384, endPoint y: 40, distance: 6.0
click at [1384, 46] on div "Concluir K [PERSON_NAME] [DATE] 01:23 Parar Apontar Data * [DATE] Horas * 00:00…" at bounding box center [783, 28] width 1254 height 39
click at [1388, 24] on icon "dialog" at bounding box center [1383, 29] width 20 height 20
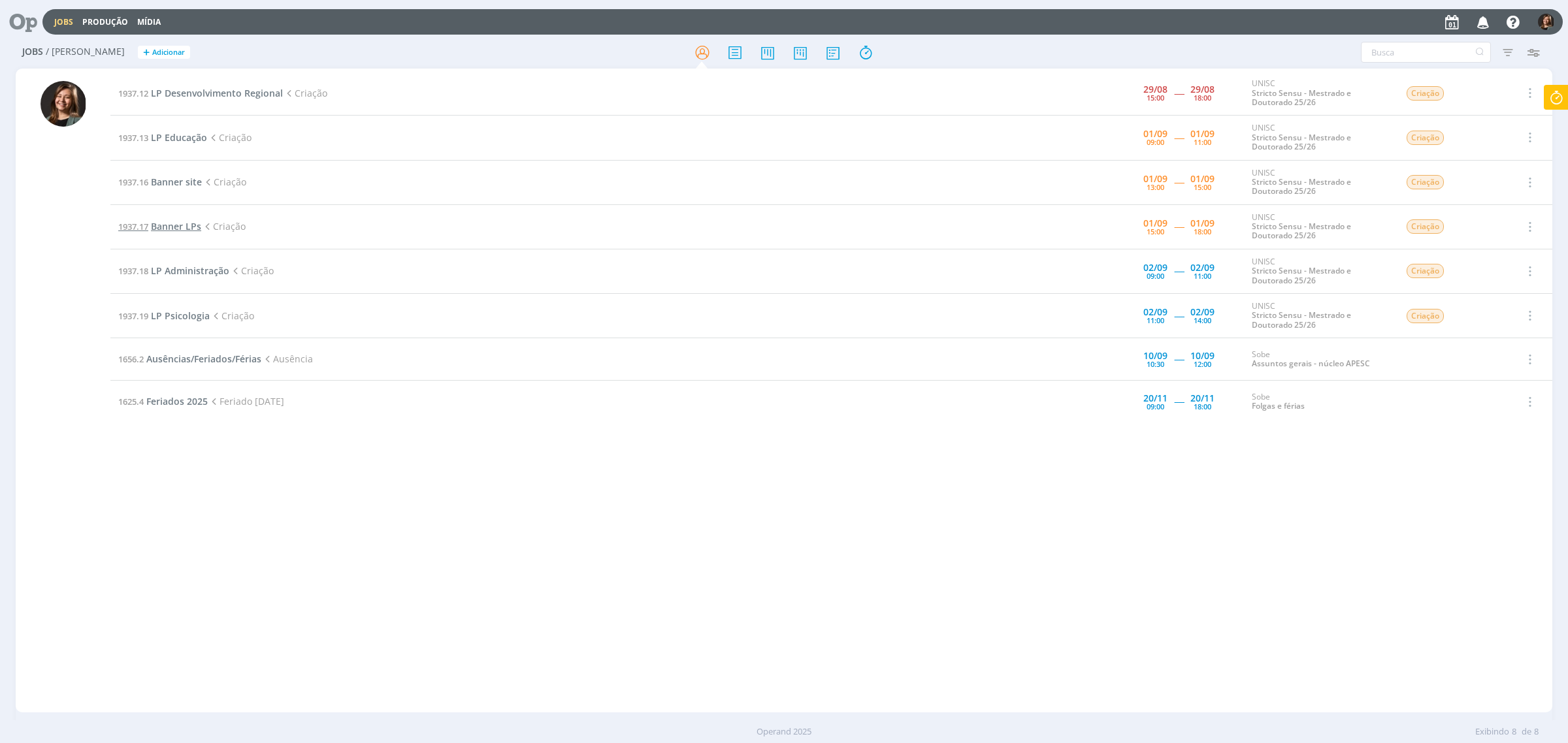
click at [190, 223] on span "Banner LPs" at bounding box center [175, 226] width 50 height 12
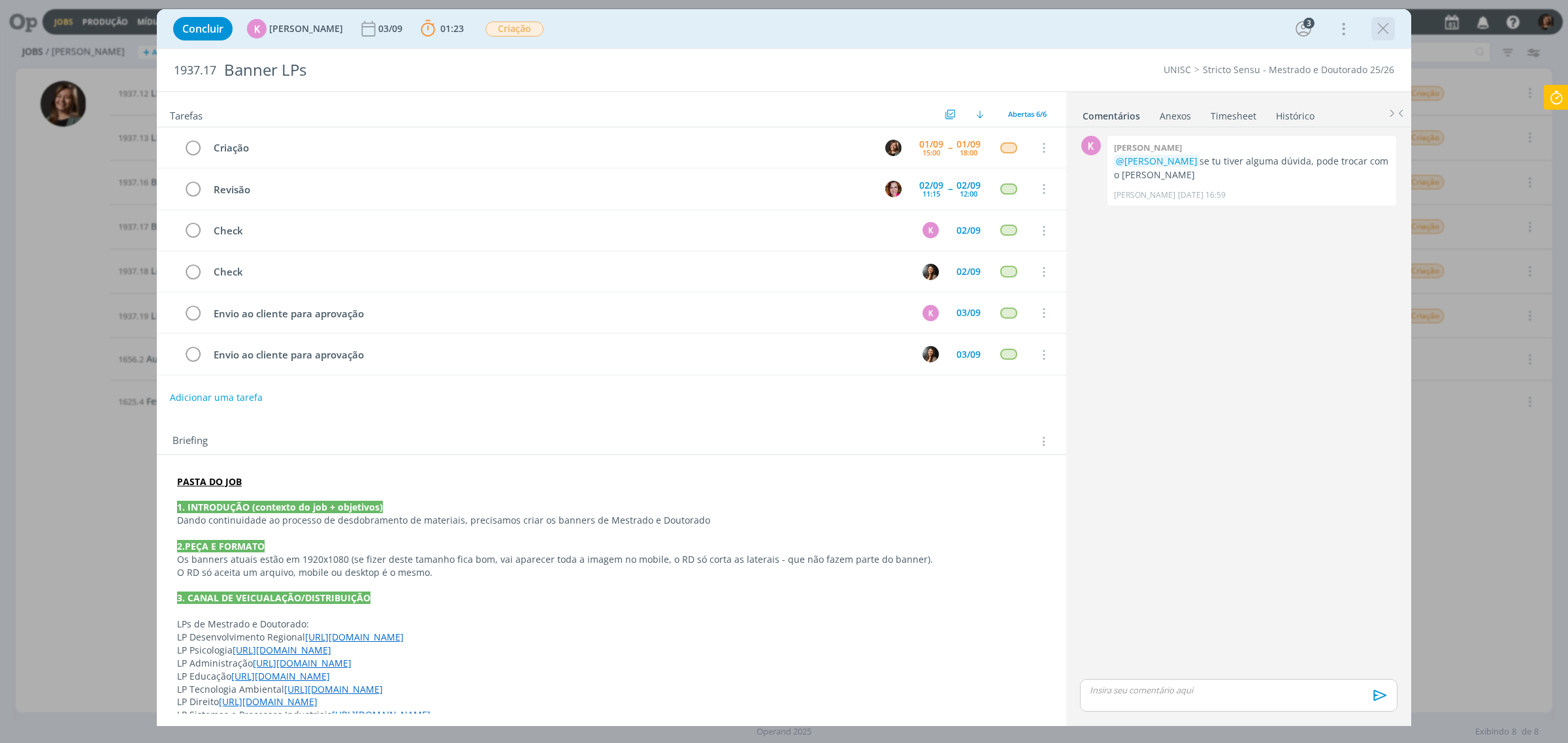
click at [1384, 27] on icon "dialog" at bounding box center [1383, 29] width 20 height 20
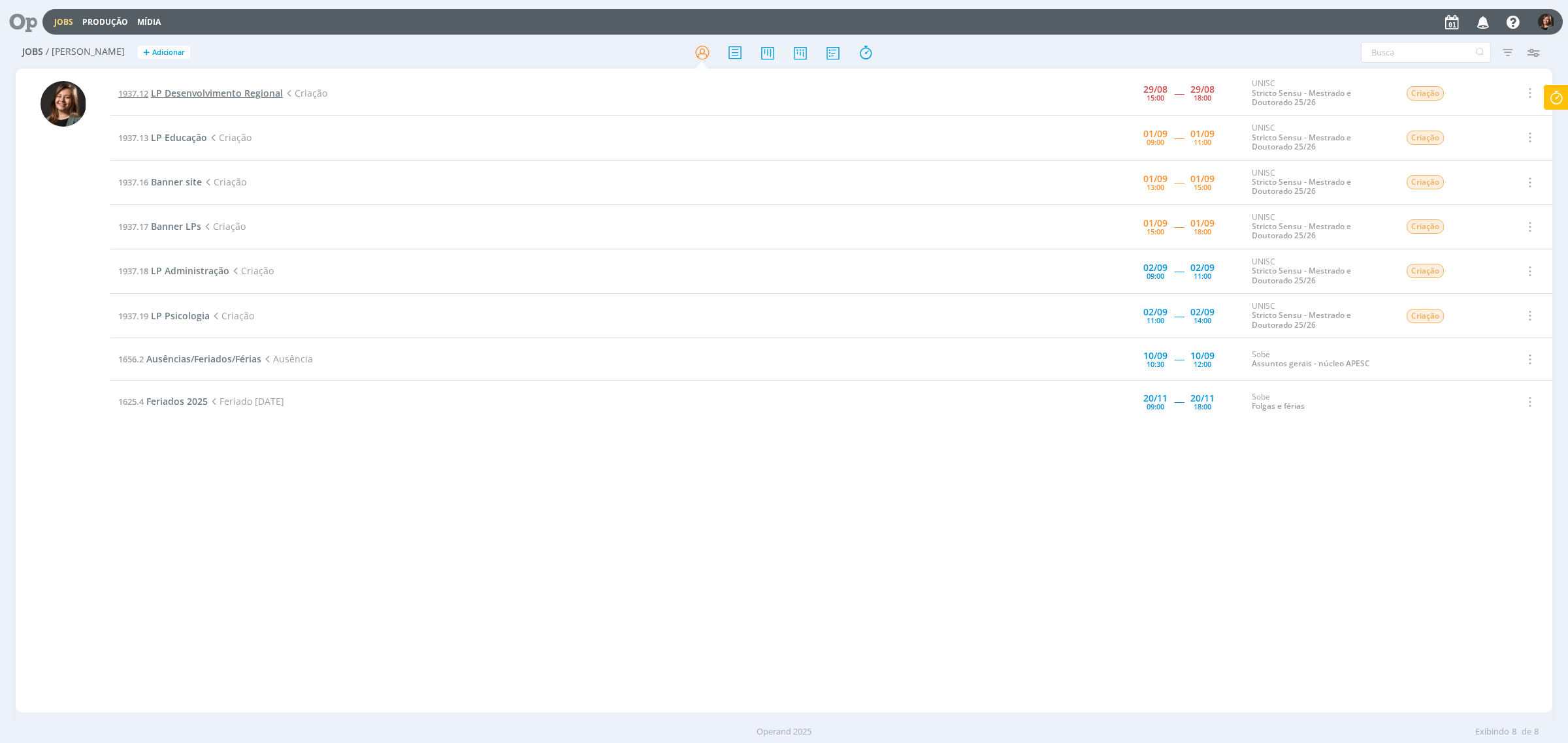
click at [190, 93] on span "LP Desenvolvimento Regional" at bounding box center [217, 93] width 132 height 12
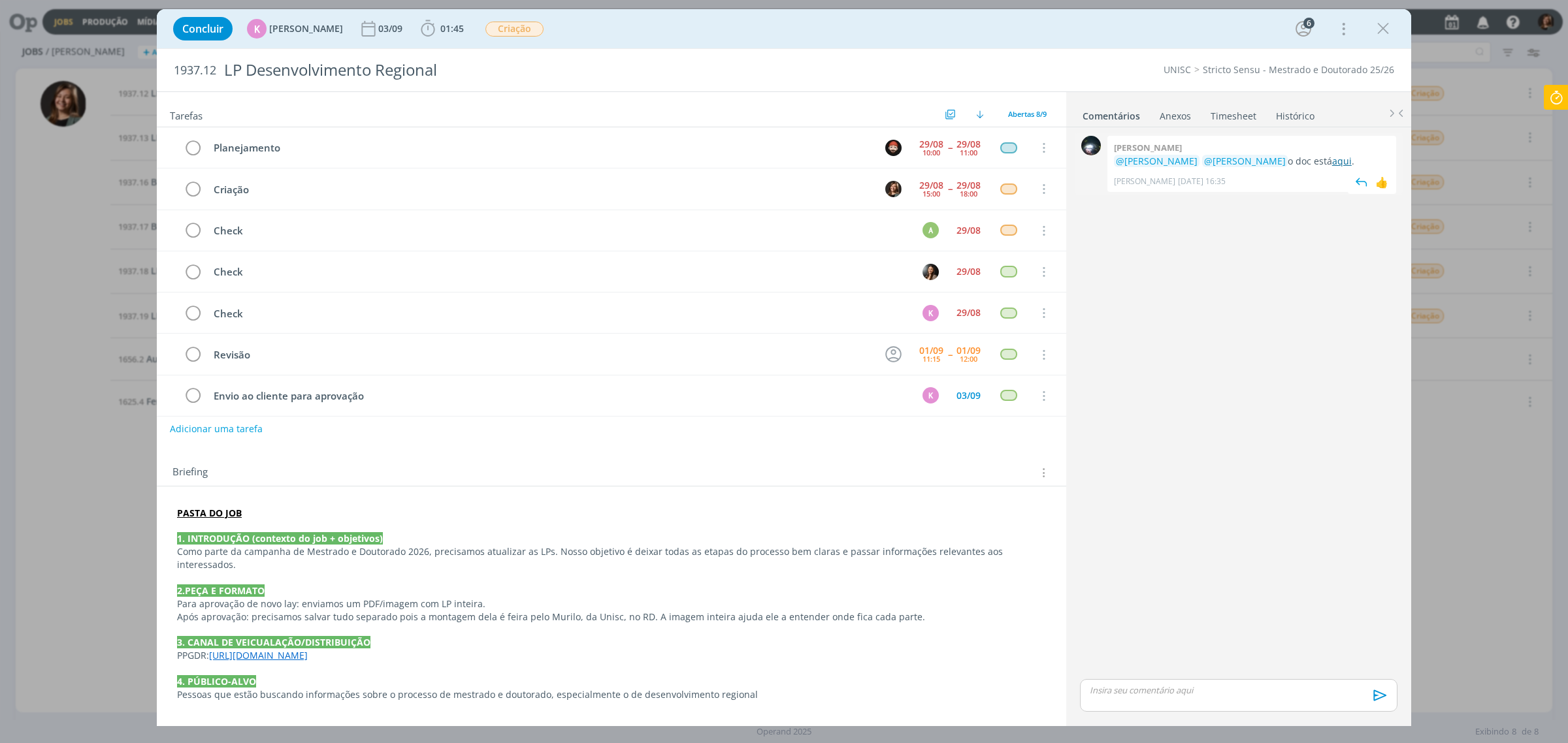
click at [1331, 162] on link "aqui" at bounding box center [1341, 161] width 20 height 12
click at [1371, 23] on div "dialog" at bounding box center [1382, 28] width 24 height 24
click at [1382, 33] on icon "dialog" at bounding box center [1383, 29] width 20 height 20
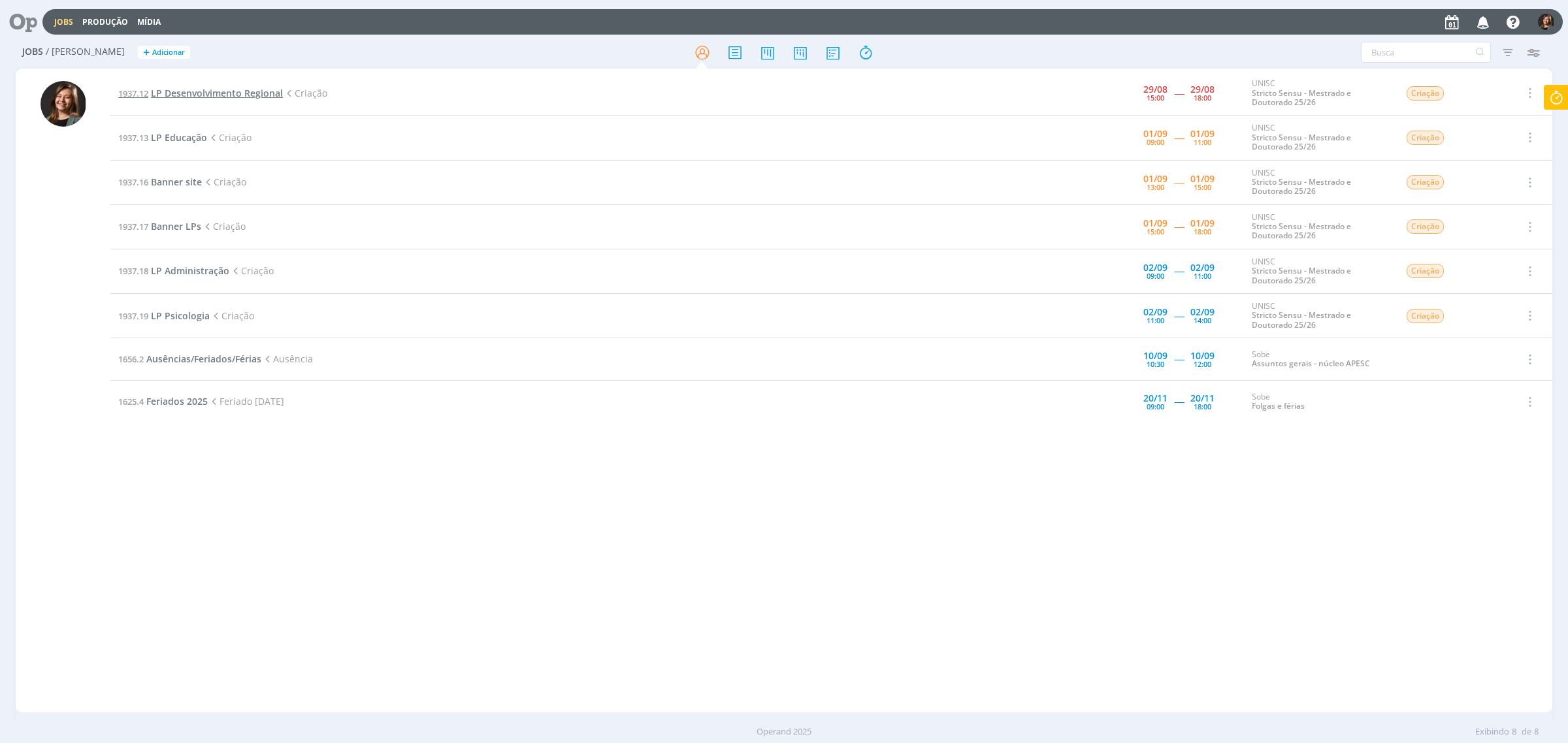
click at [223, 93] on span "LP Desenvolvimento Regional" at bounding box center [217, 93] width 132 height 12
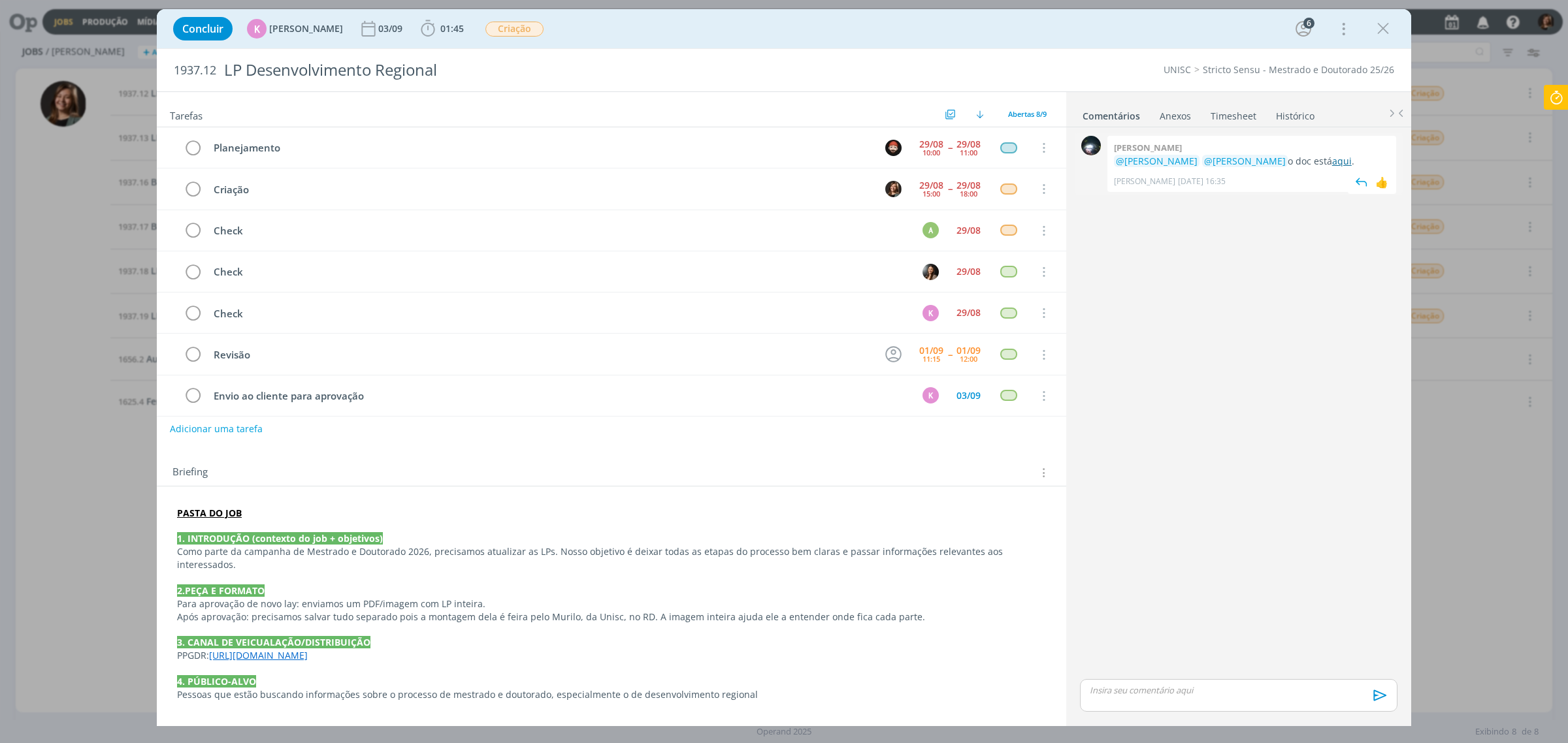
click at [1331, 165] on link "aqui" at bounding box center [1341, 161] width 20 height 12
click at [1317, 170] on div "[PERSON_NAME] [DATE] 16:35 👍" at bounding box center [1251, 178] width 276 height 18
click at [1331, 163] on link "aqui" at bounding box center [1341, 161] width 20 height 12
click at [1384, 21] on icon "dialog" at bounding box center [1383, 29] width 20 height 20
